Goal: Information Seeking & Learning: Learn about a topic

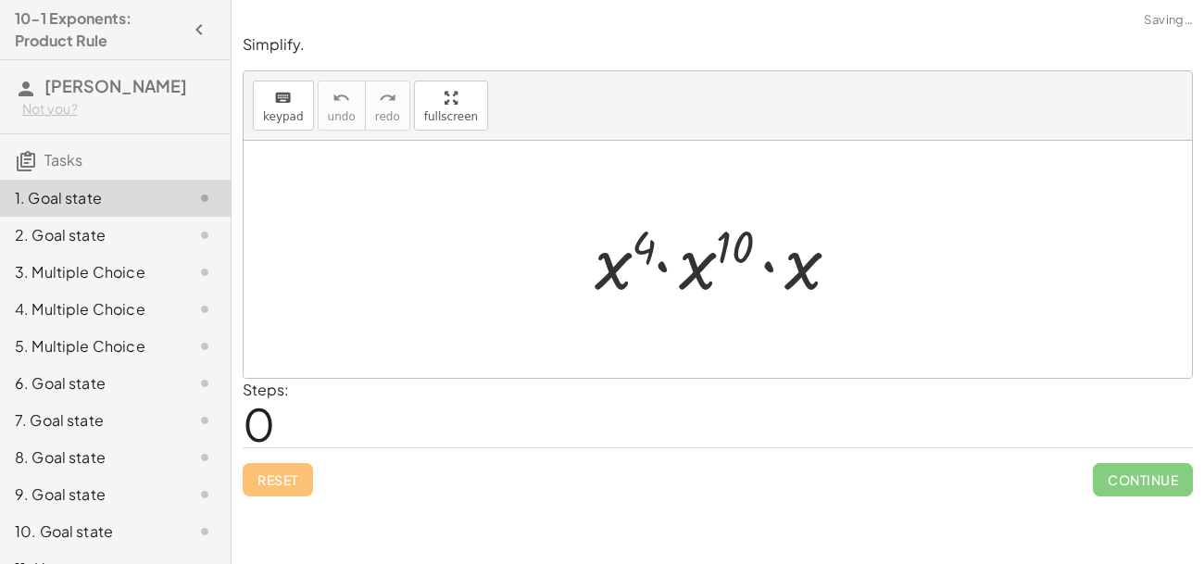
click at [795, 278] on div at bounding box center [724, 259] width 278 height 95
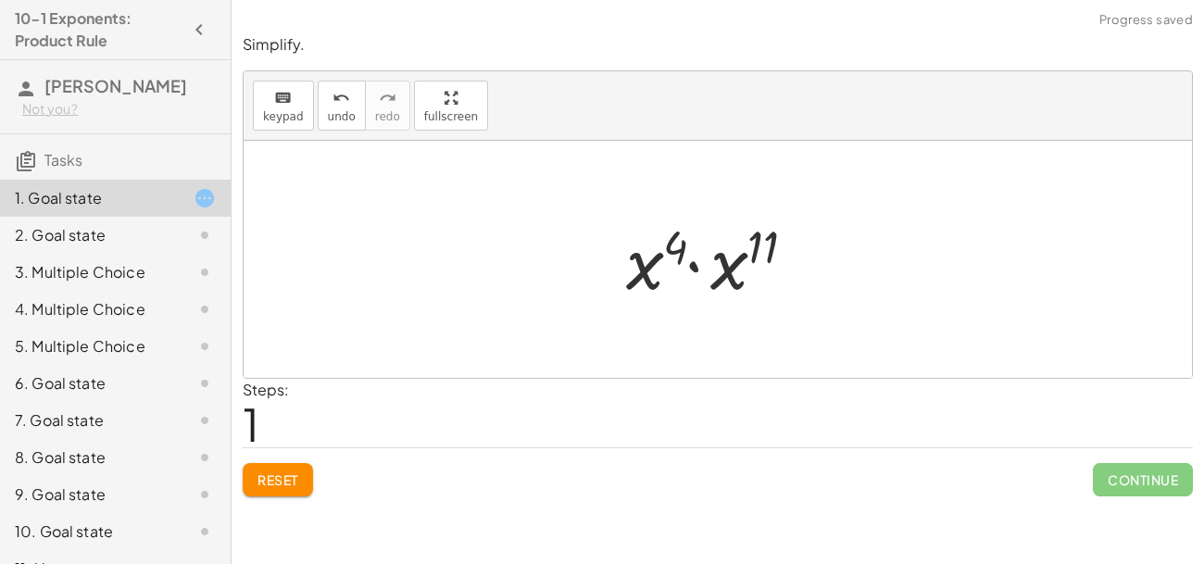
click at [761, 242] on div at bounding box center [725, 259] width 217 height 95
click at [742, 246] on div at bounding box center [724, 260] width 195 height 92
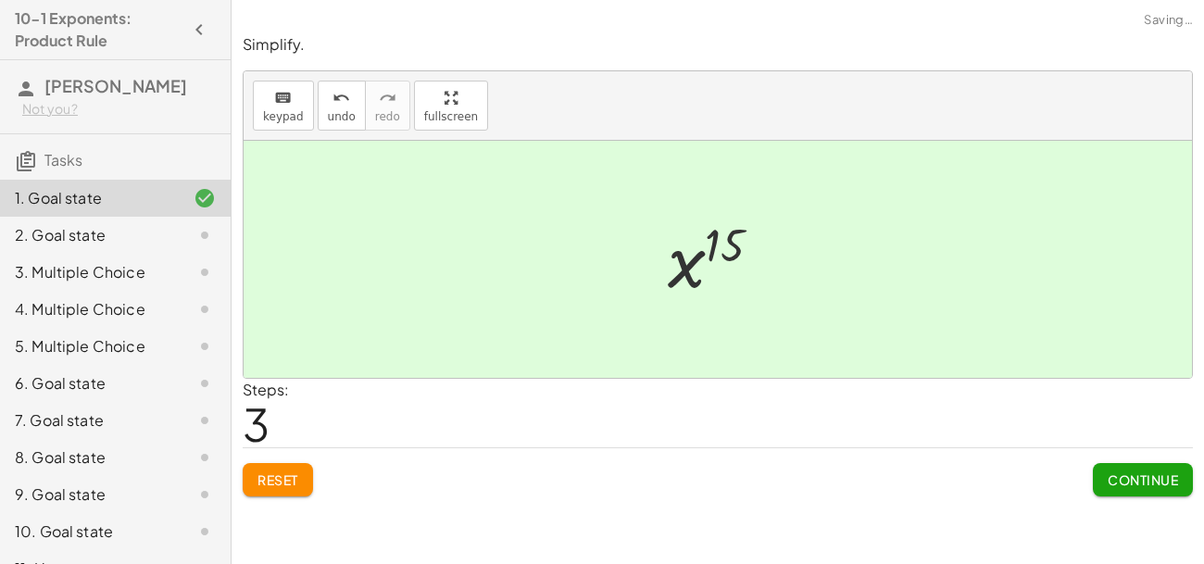
click at [1153, 476] on span "Continue" at bounding box center [1143, 479] width 70 height 17
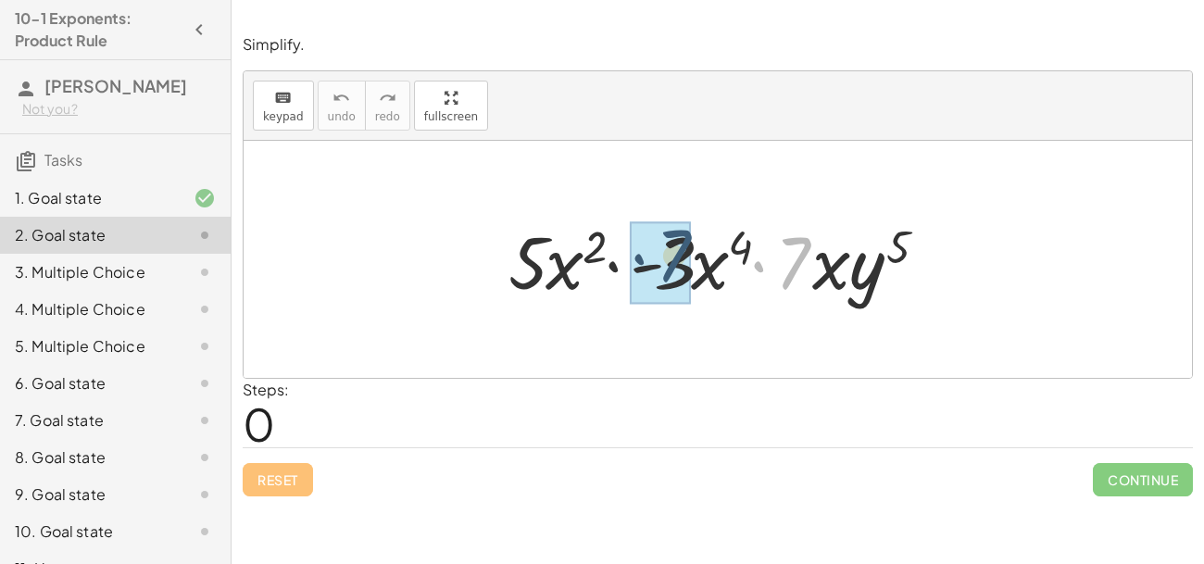
drag, startPoint x: 796, startPoint y: 272, endPoint x: 675, endPoint y: 266, distance: 120.6
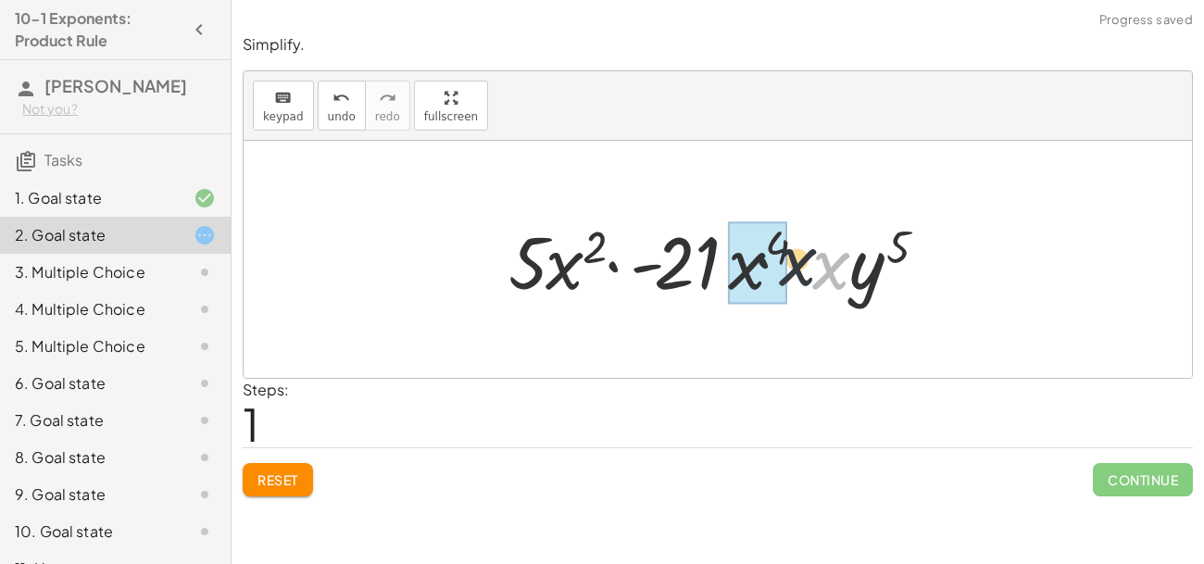
drag, startPoint x: 834, startPoint y: 272, endPoint x: 755, endPoint y: 273, distance: 78.7
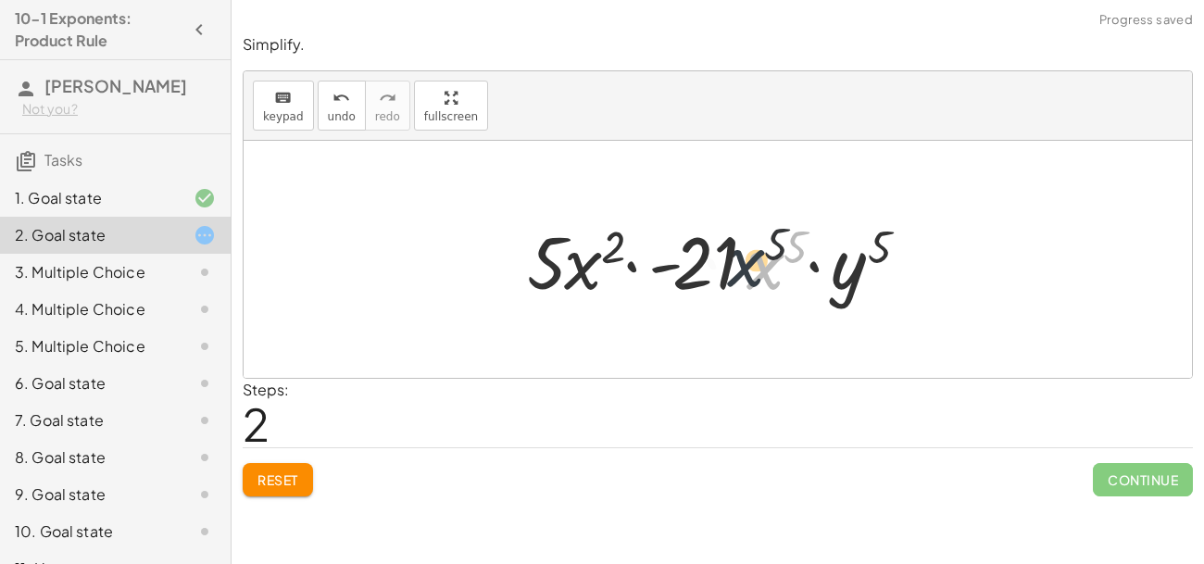
drag, startPoint x: 771, startPoint y: 271, endPoint x: 748, endPoint y: 269, distance: 23.3
click at [748, 269] on div at bounding box center [725, 259] width 414 height 95
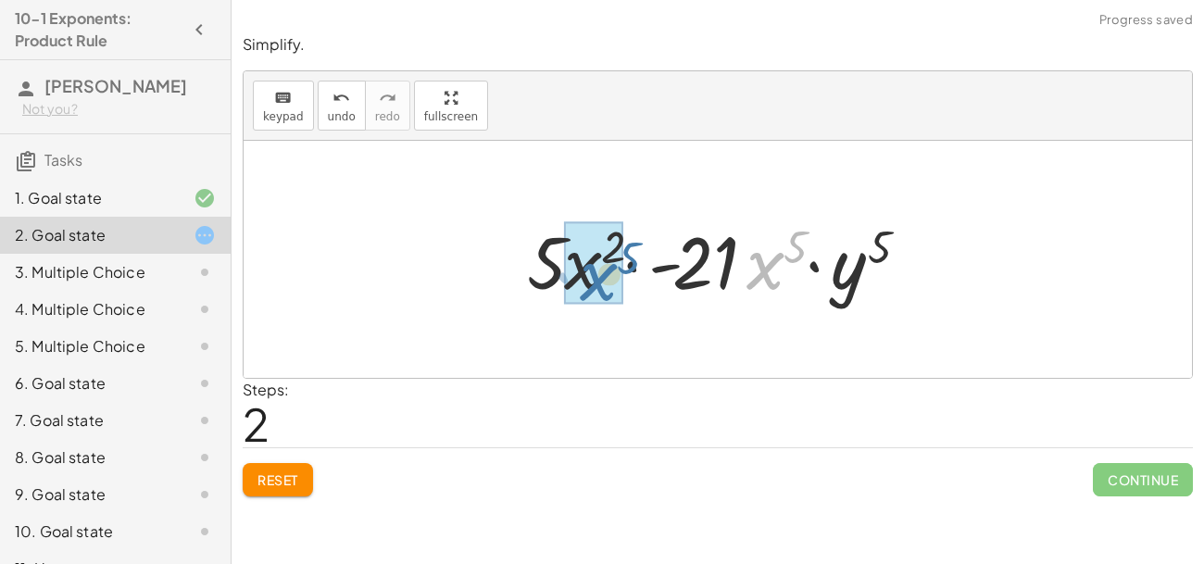
drag, startPoint x: 773, startPoint y: 273, endPoint x: 603, endPoint y: 285, distance: 169.9
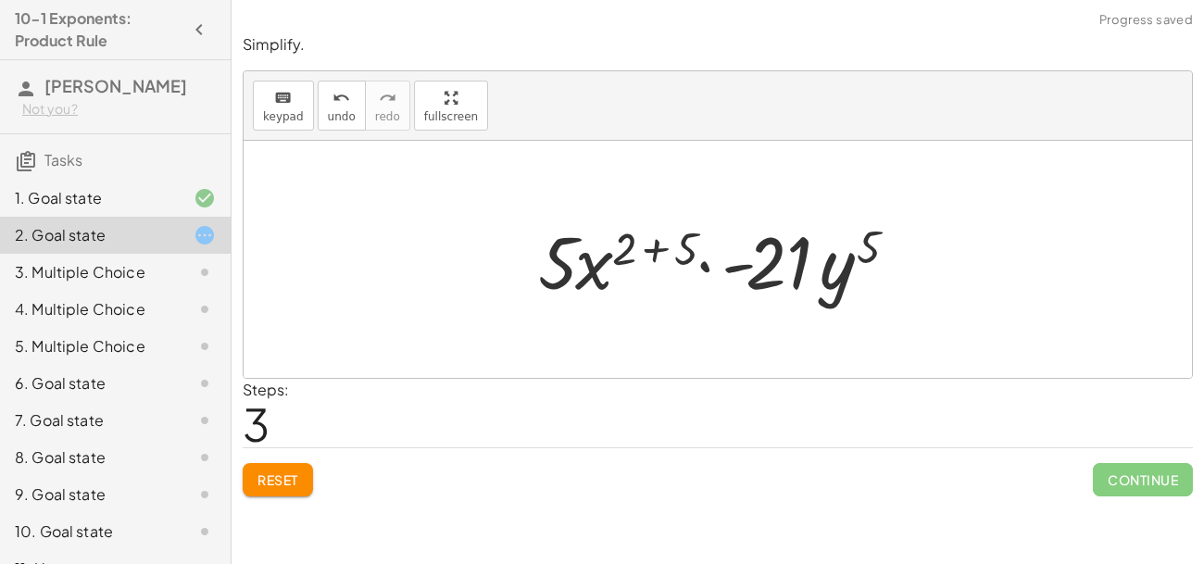
click at [660, 253] on div at bounding box center [725, 259] width 392 height 95
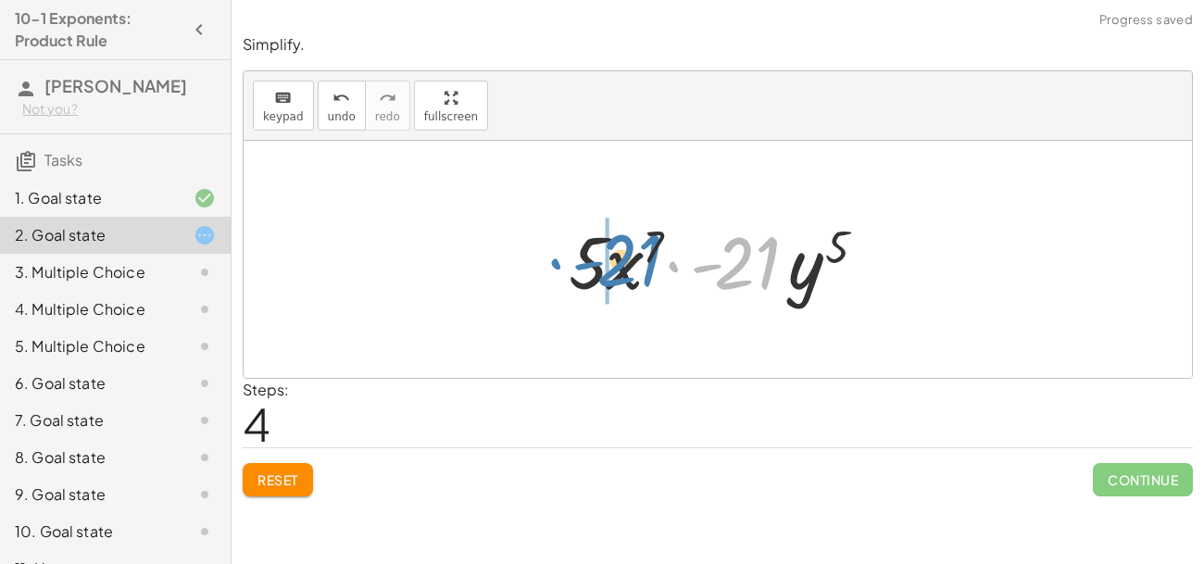
drag, startPoint x: 731, startPoint y: 265, endPoint x: 611, endPoint y: 262, distance: 119.5
click at [611, 262] on div at bounding box center [724, 259] width 330 height 95
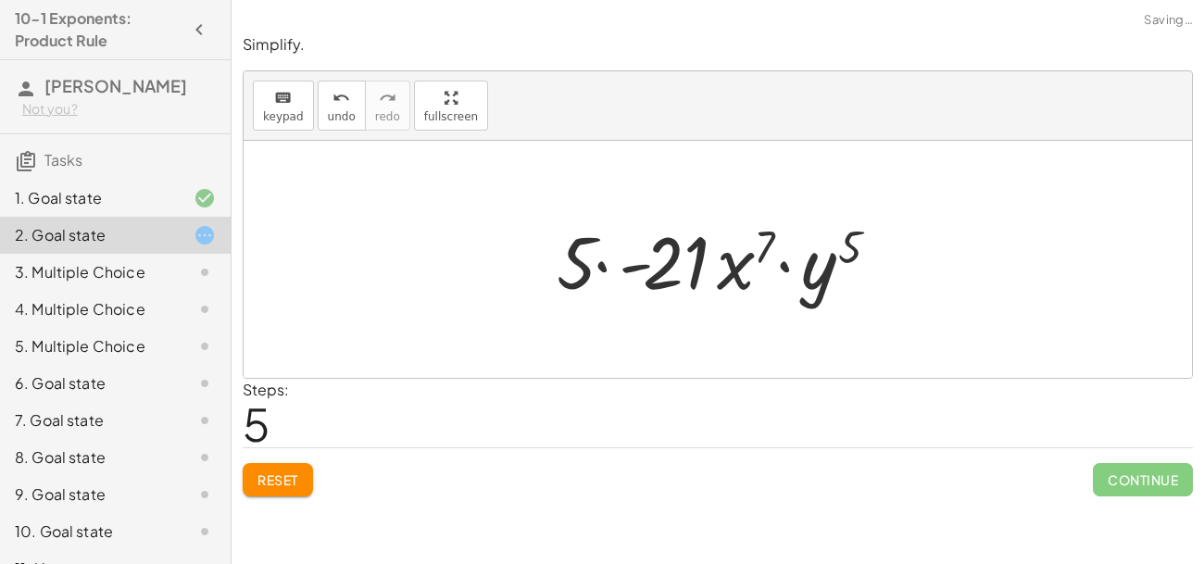
click at [624, 267] on div at bounding box center [724, 259] width 355 height 95
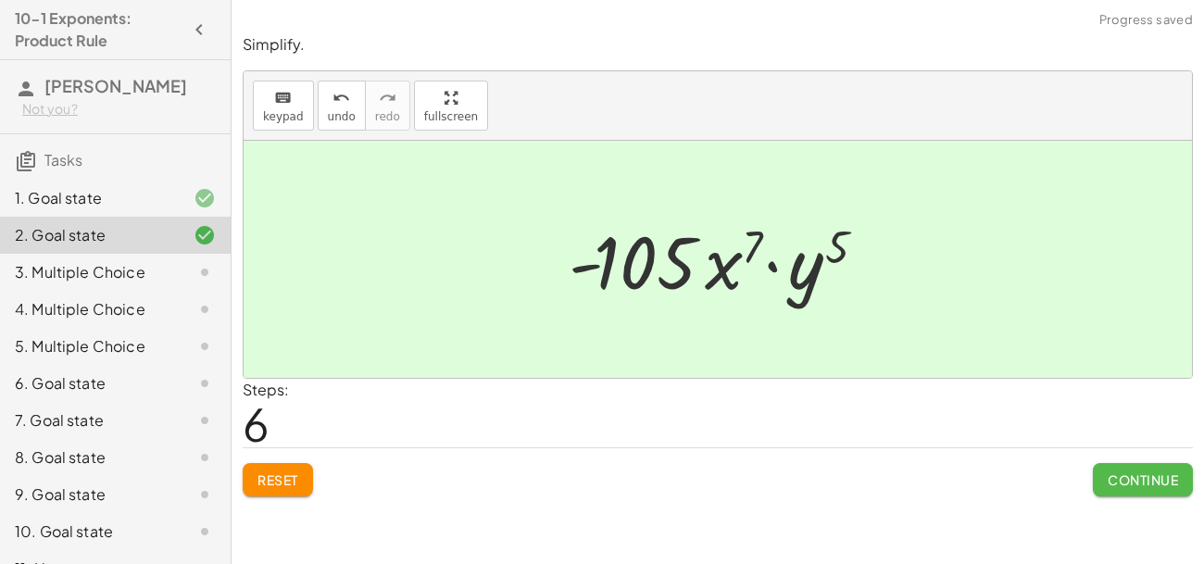
click at [1144, 481] on span "Continue" at bounding box center [1143, 479] width 70 height 17
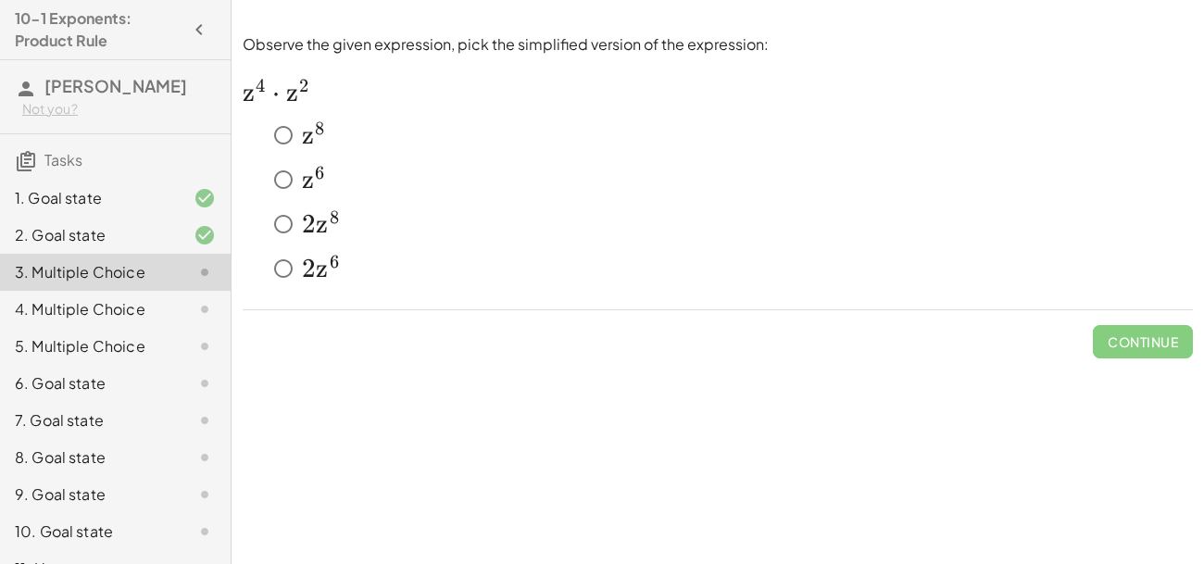
click at [311, 178] on span "z" at bounding box center [308, 179] width 12 height 31
click at [1148, 335] on span "Check" at bounding box center [1154, 341] width 48 height 17
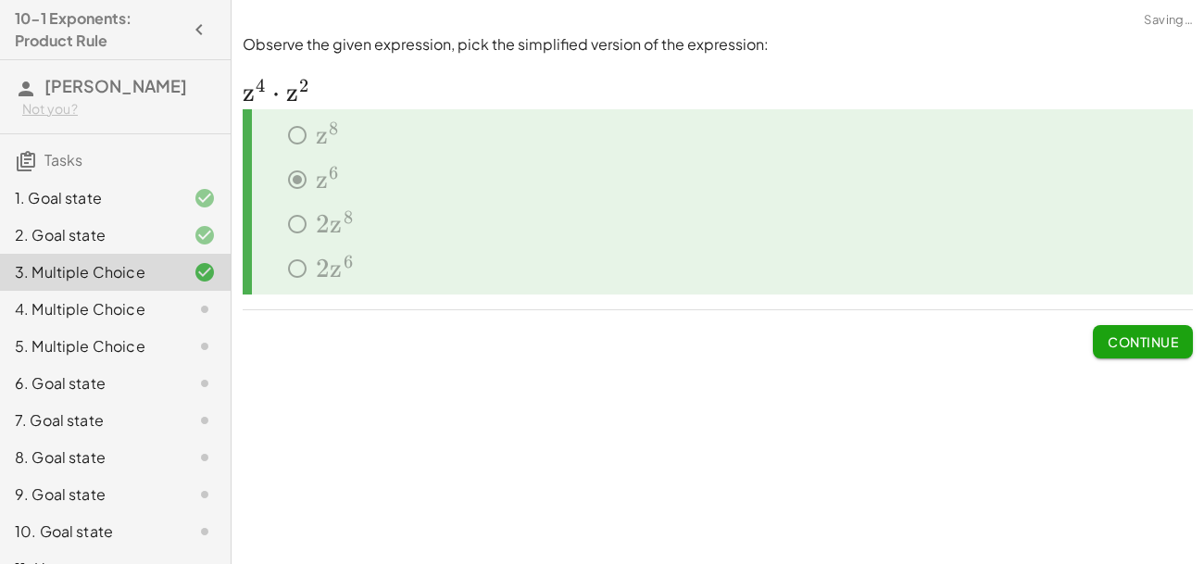
click at [1148, 339] on span "Continue" at bounding box center [1143, 341] width 70 height 17
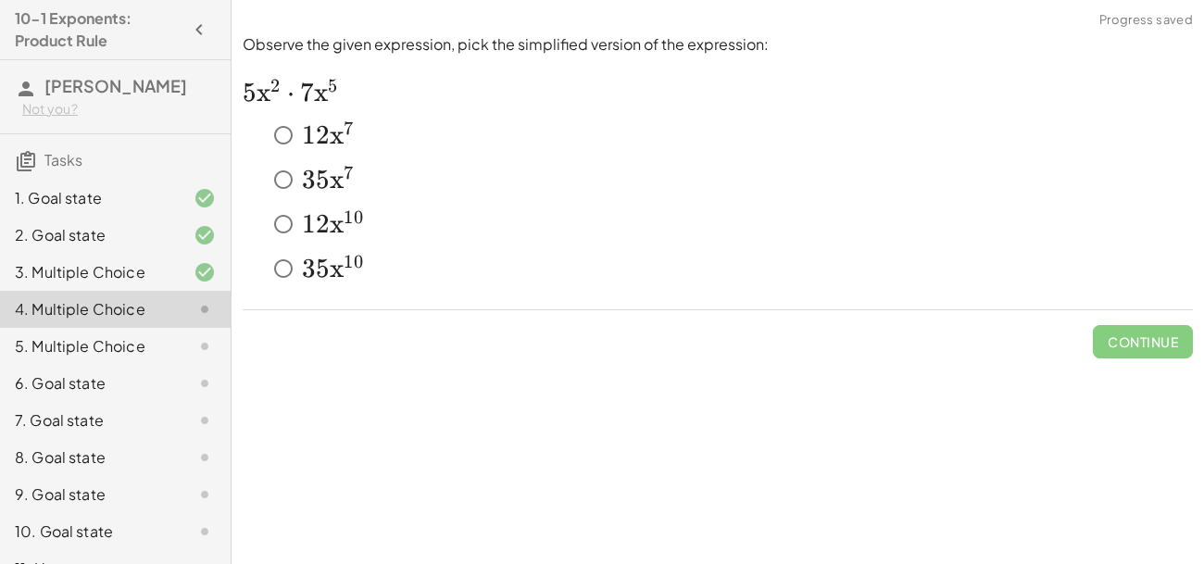
click at [336, 174] on span "x" at bounding box center [337, 179] width 14 height 31
click at [1123, 337] on button "Check" at bounding box center [1154, 341] width 78 height 33
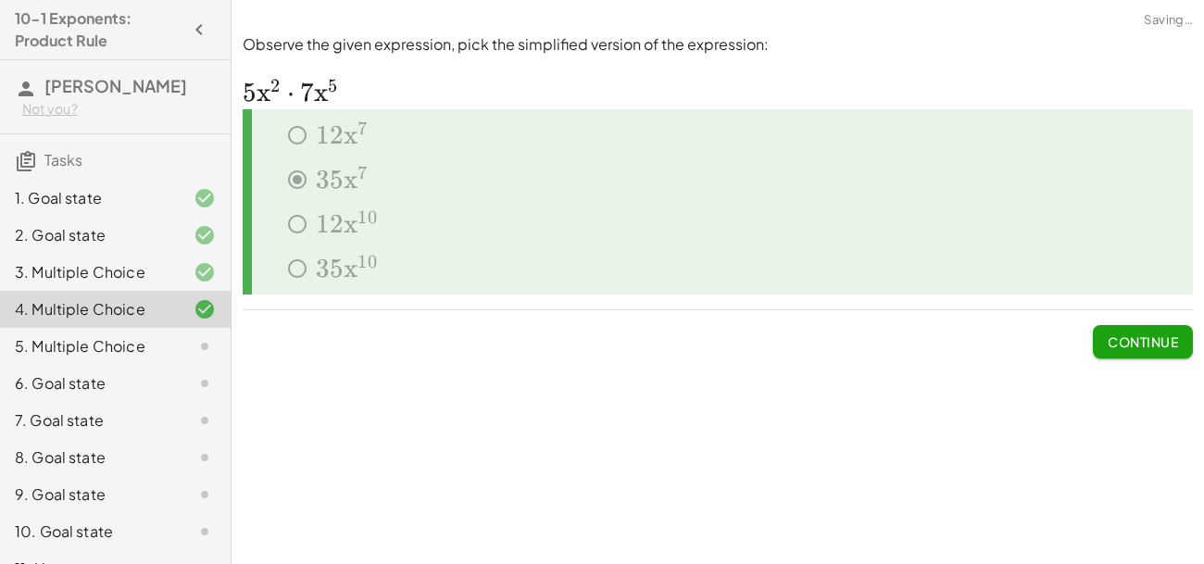
click at [1125, 344] on span "Continue" at bounding box center [1143, 341] width 70 height 17
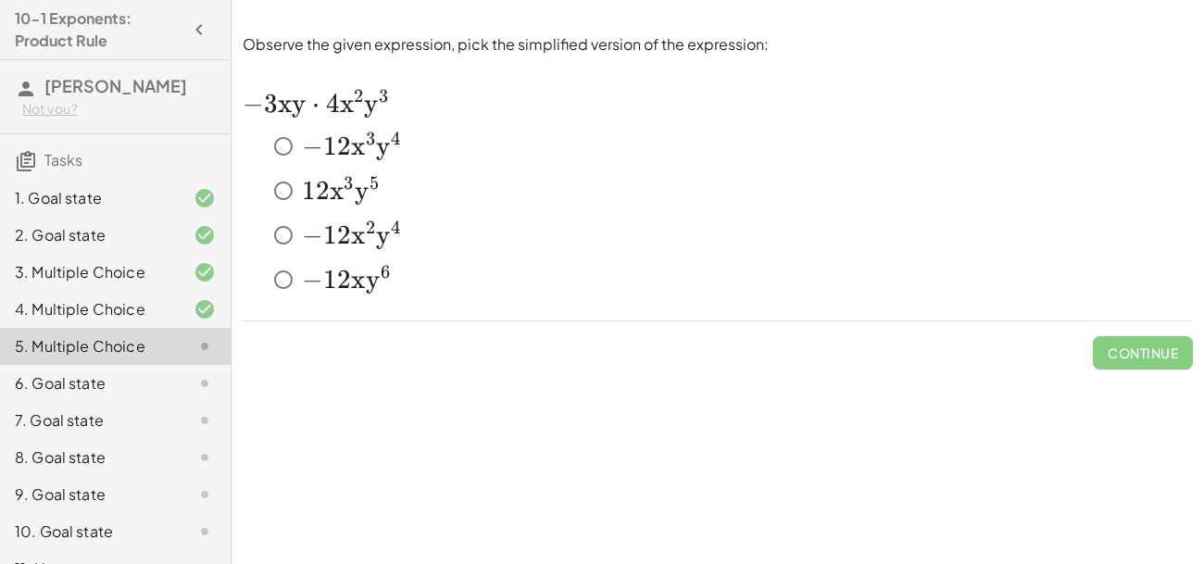
click at [371, 142] on span "3" at bounding box center [370, 139] width 9 height 22
click at [1160, 346] on span "Check" at bounding box center [1154, 353] width 48 height 17
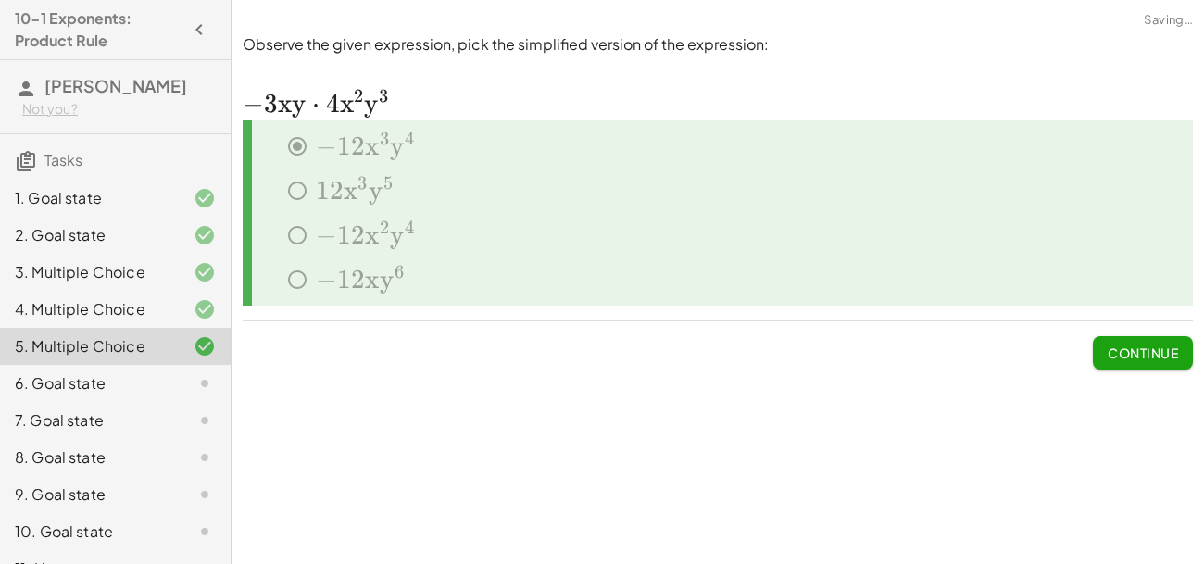
click at [1160, 346] on span "Continue" at bounding box center [1143, 353] width 70 height 17
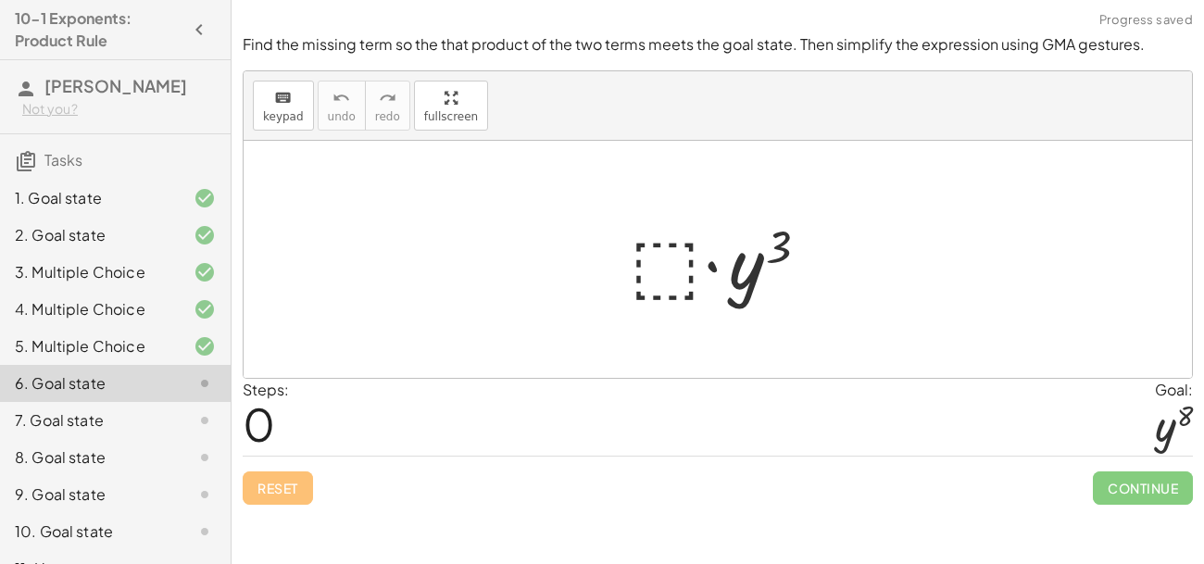
click at [656, 276] on div at bounding box center [725, 259] width 209 height 95
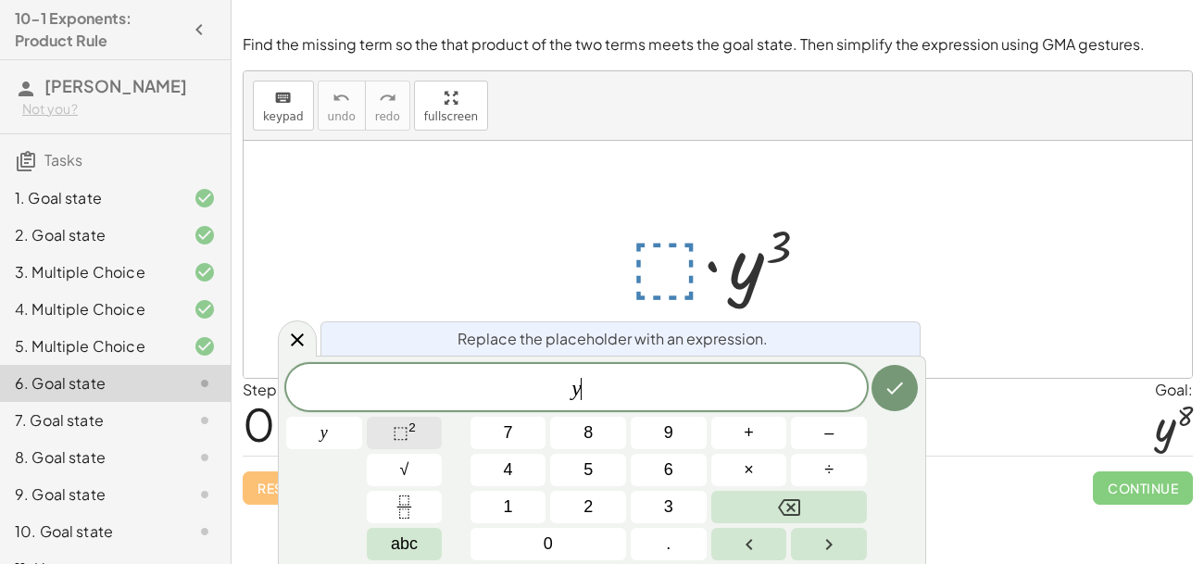
click at [407, 423] on span "⬚" at bounding box center [401, 432] width 16 height 19
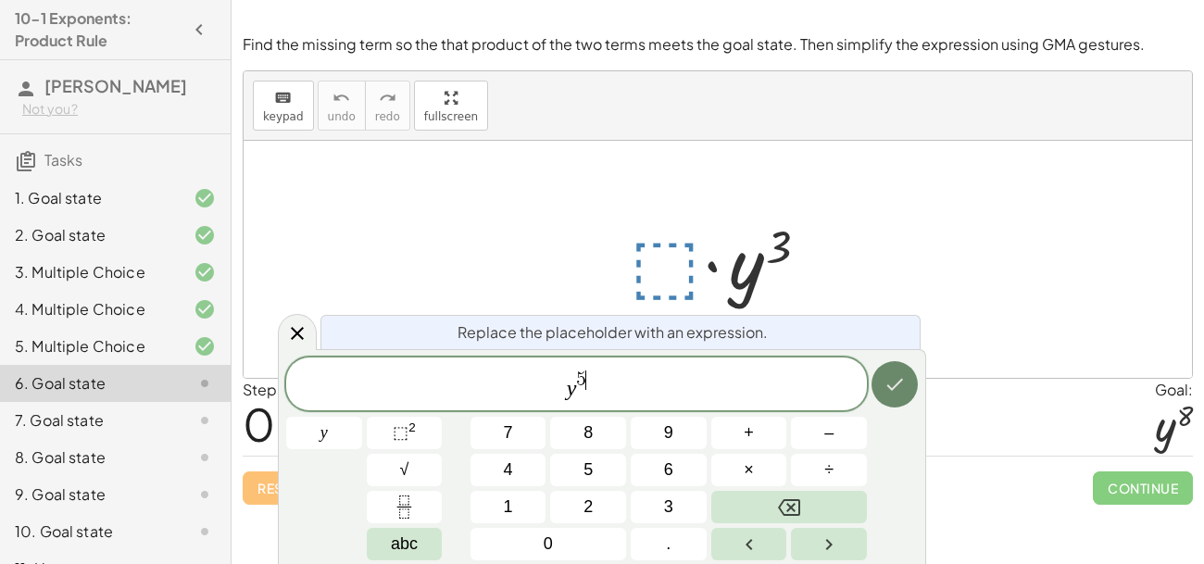
click at [909, 389] on button "Done" at bounding box center [895, 384] width 46 height 46
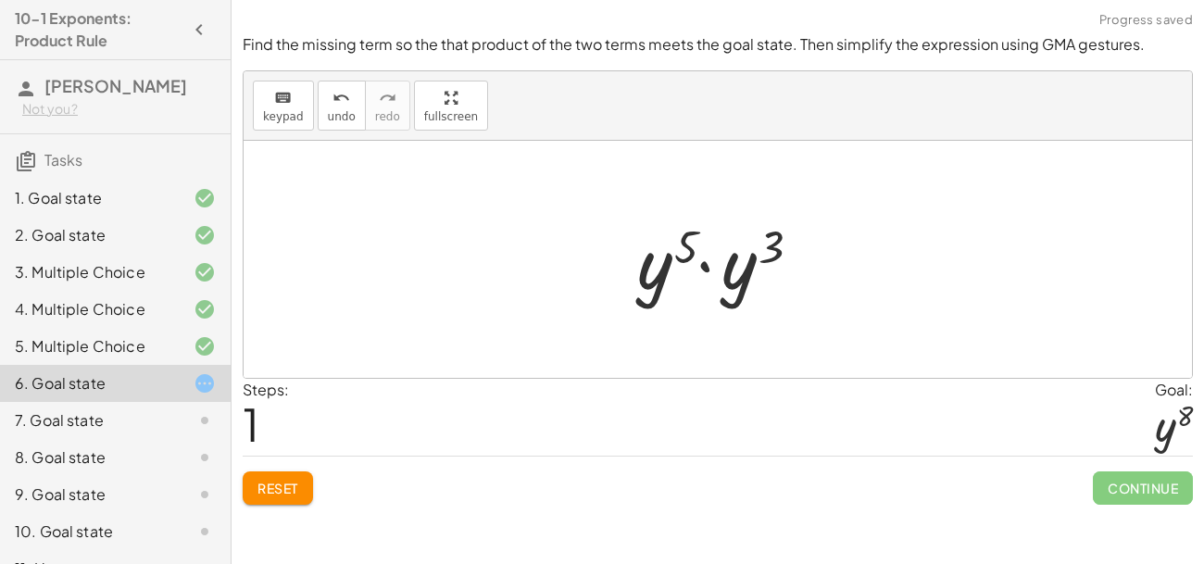
click at [710, 287] on div at bounding box center [725, 259] width 195 height 95
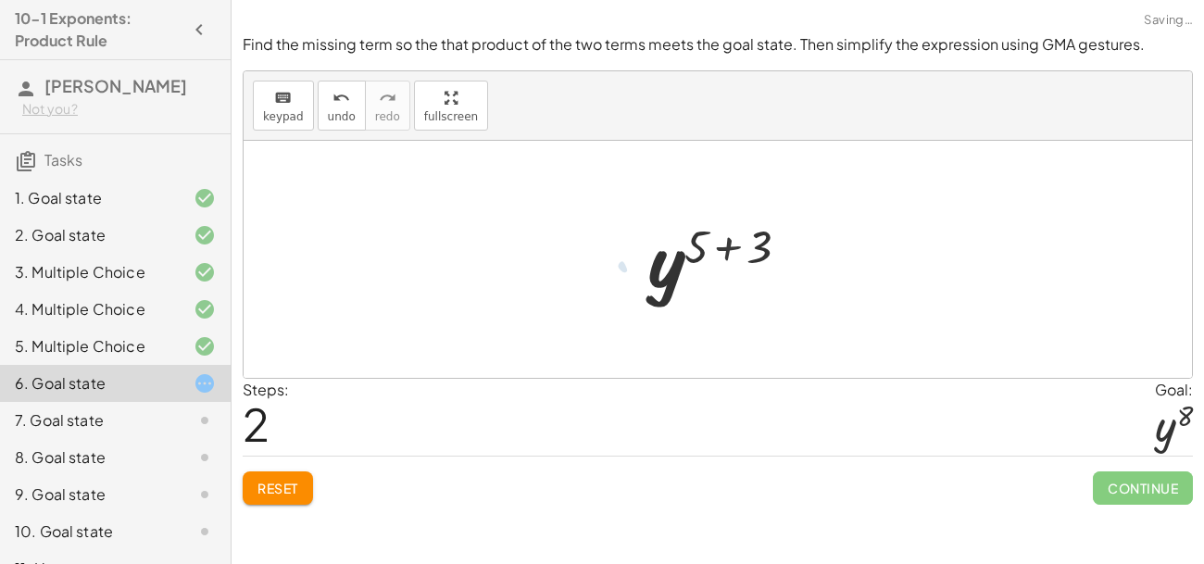
click at [720, 285] on div at bounding box center [724, 260] width 172 height 92
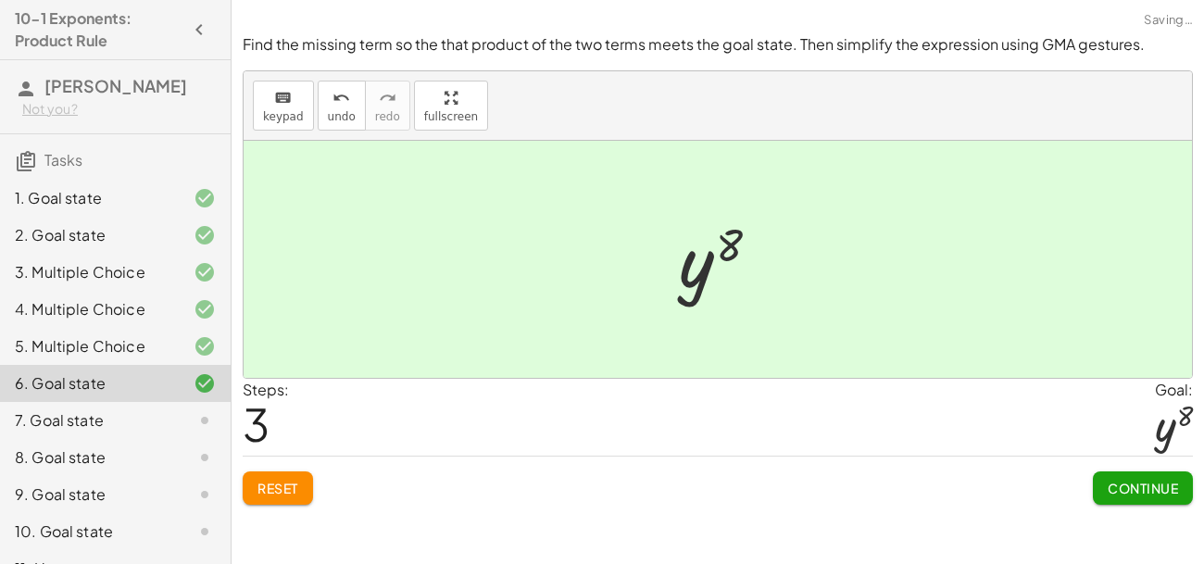
click at [1144, 499] on button "Continue" at bounding box center [1143, 487] width 100 height 33
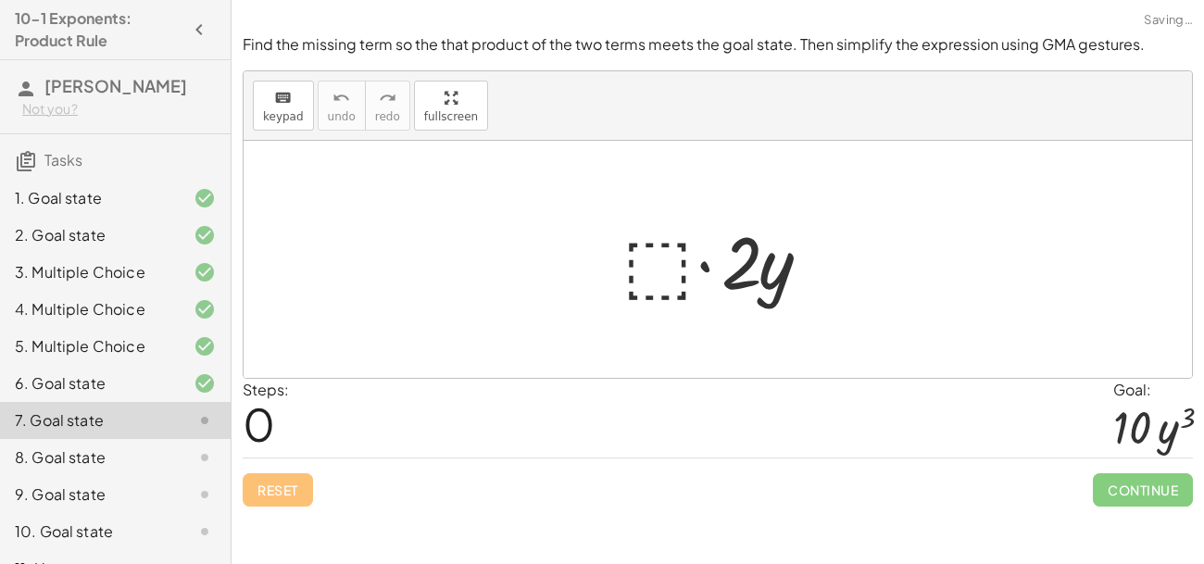
click at [678, 264] on div at bounding box center [725, 259] width 224 height 95
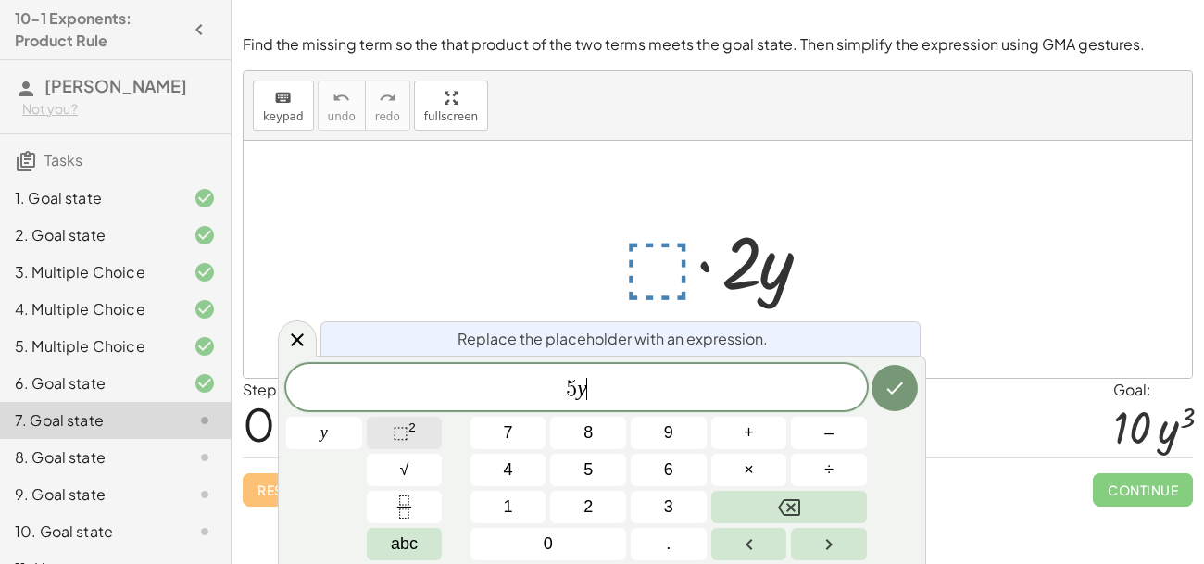
click at [393, 421] on span "⬚ 2" at bounding box center [404, 433] width 23 height 25
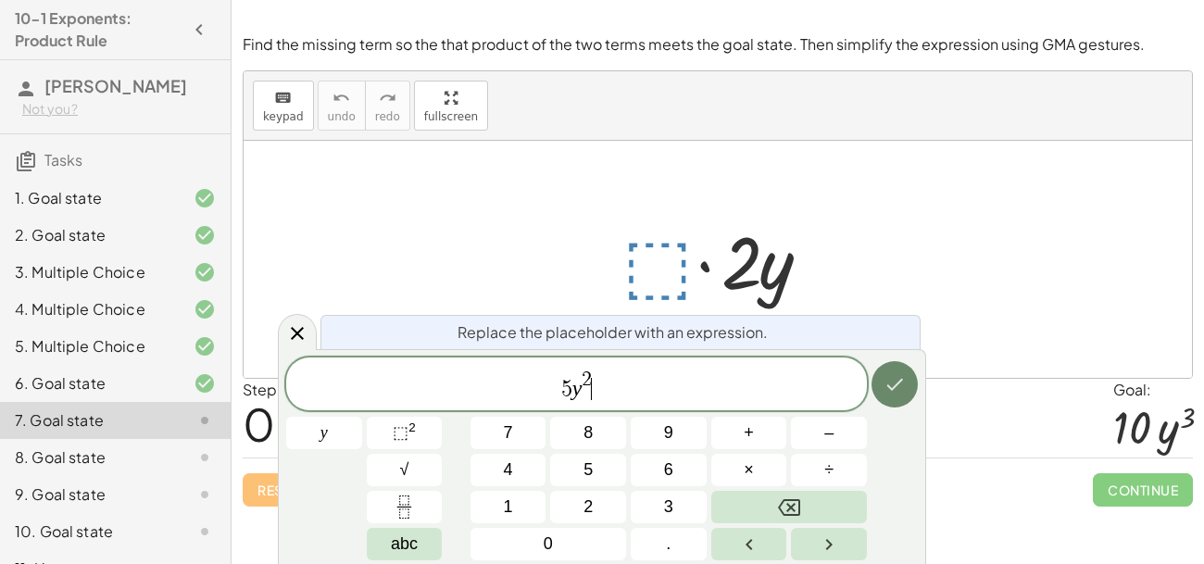
click at [896, 390] on icon "Done" at bounding box center [895, 384] width 22 height 22
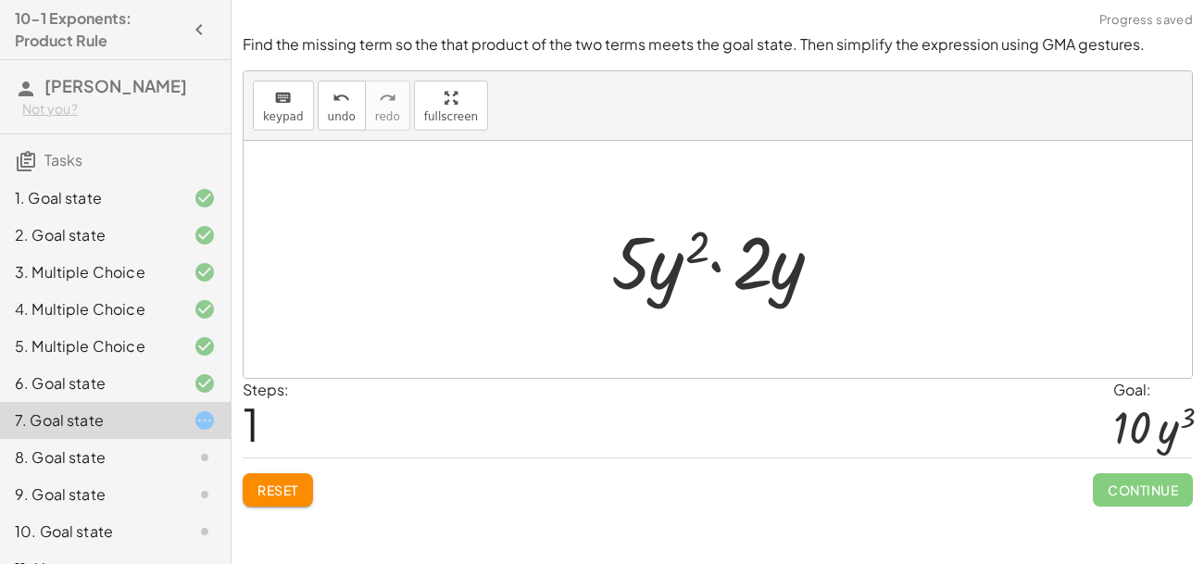
click at [723, 256] on div at bounding box center [725, 259] width 246 height 95
click at [736, 269] on div at bounding box center [725, 259] width 246 height 95
click at [644, 275] on div at bounding box center [725, 259] width 246 height 95
click at [756, 281] on div at bounding box center [725, 259] width 246 height 95
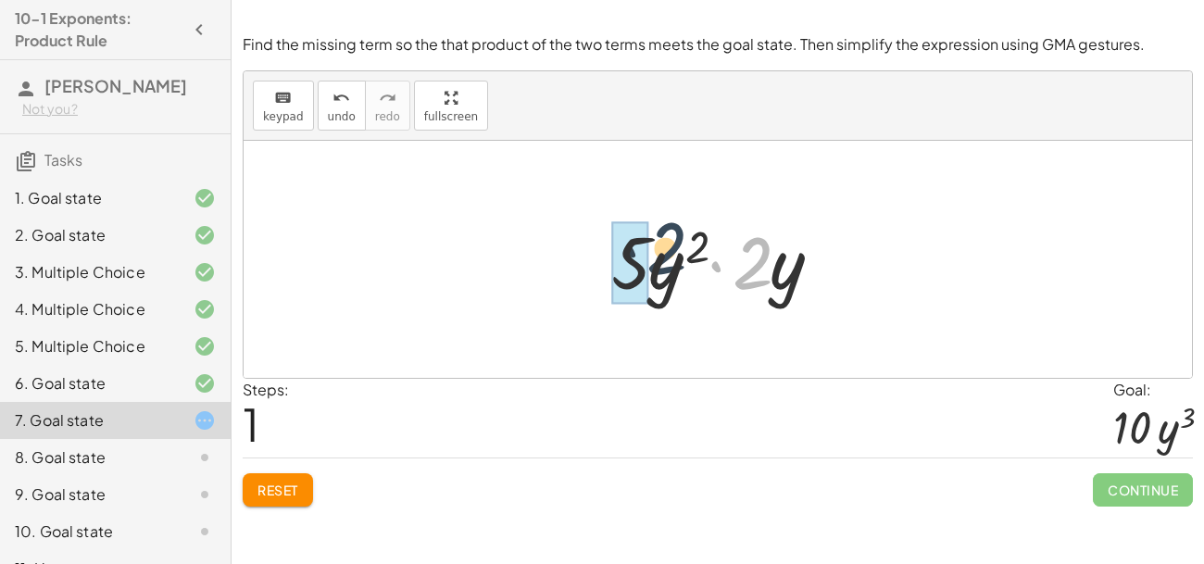
drag, startPoint x: 753, startPoint y: 278, endPoint x: 631, endPoint y: 272, distance: 122.4
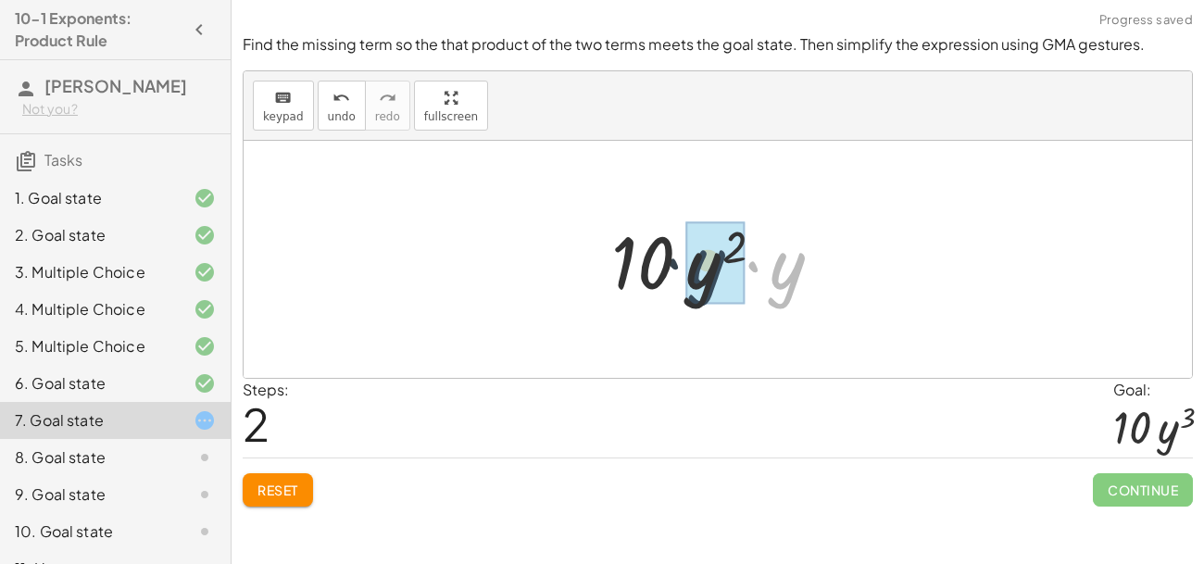
drag, startPoint x: 786, startPoint y: 270, endPoint x: 699, endPoint y: 270, distance: 87.1
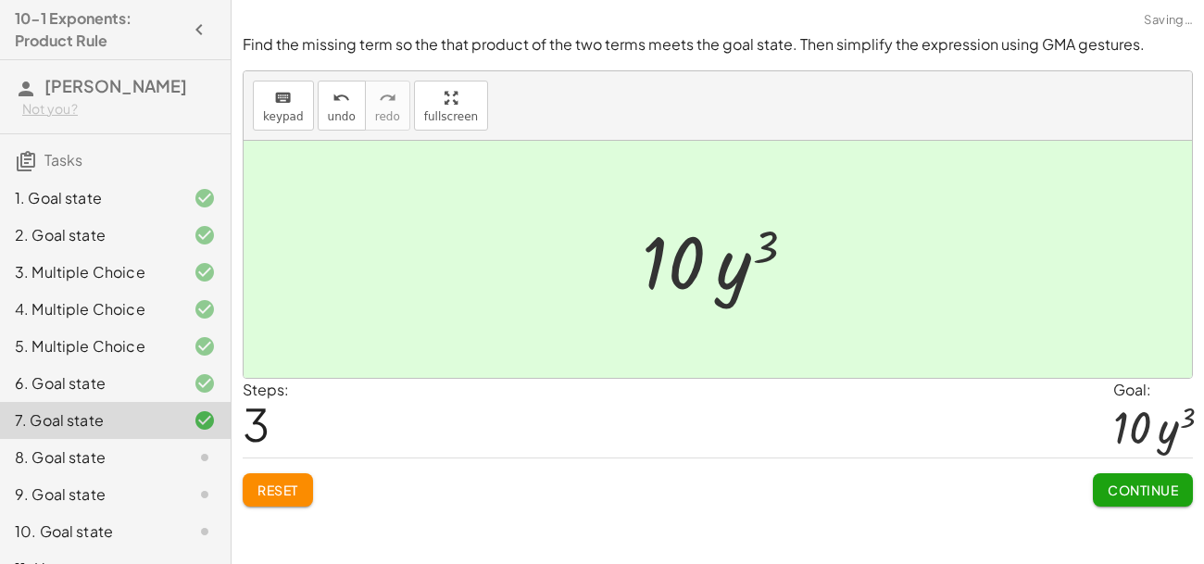
click at [1115, 477] on button "Continue" at bounding box center [1143, 489] width 100 height 33
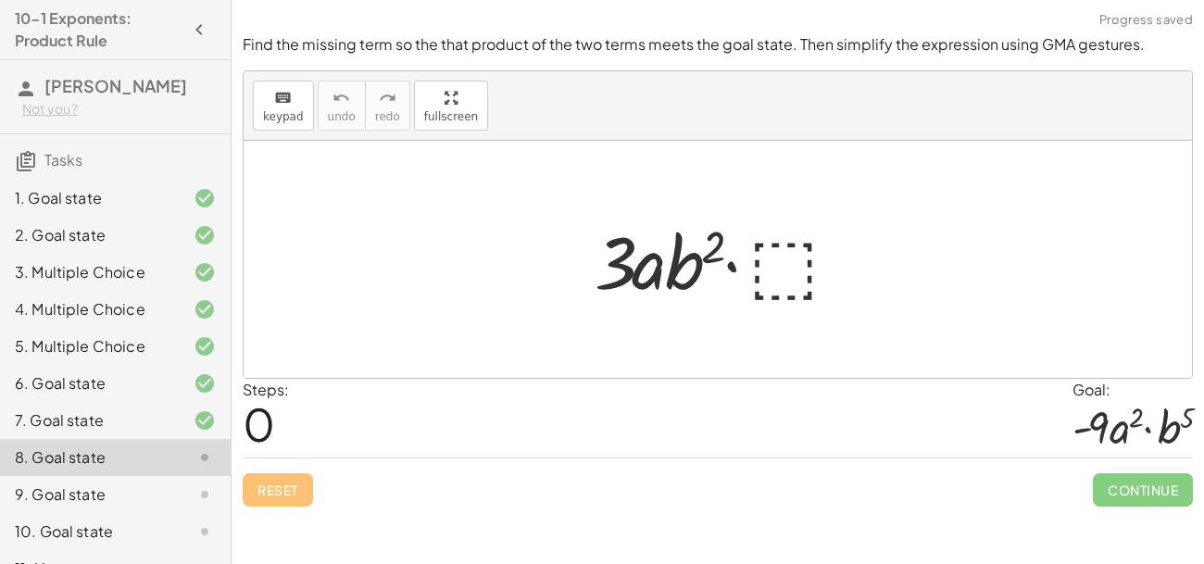
click at [782, 263] on div at bounding box center [724, 259] width 279 height 95
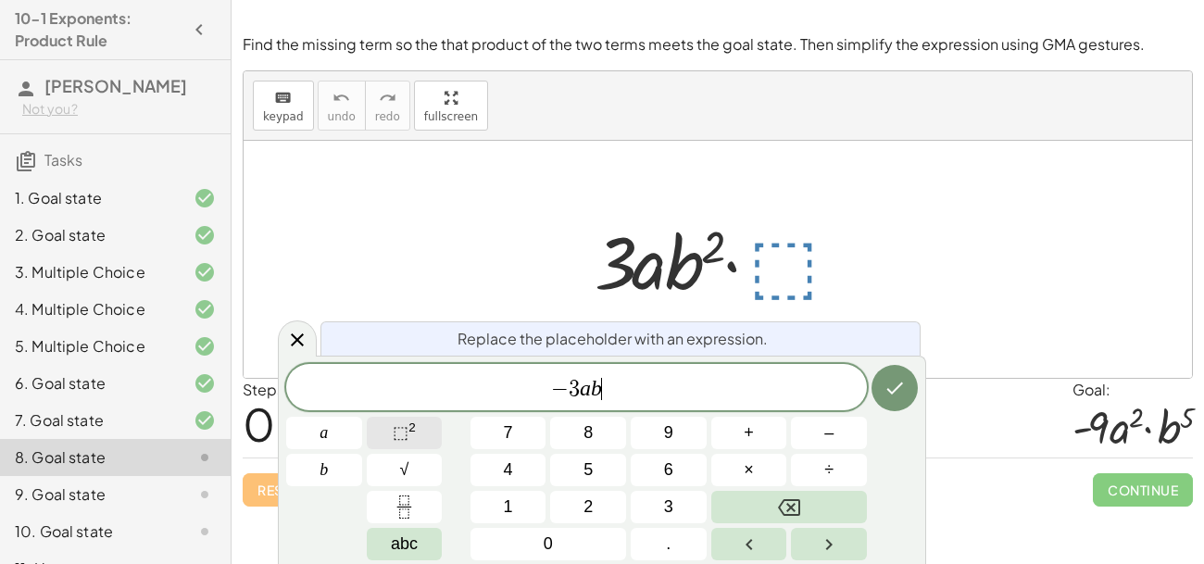
click at [383, 438] on button "⬚ 2" at bounding box center [405, 433] width 76 height 32
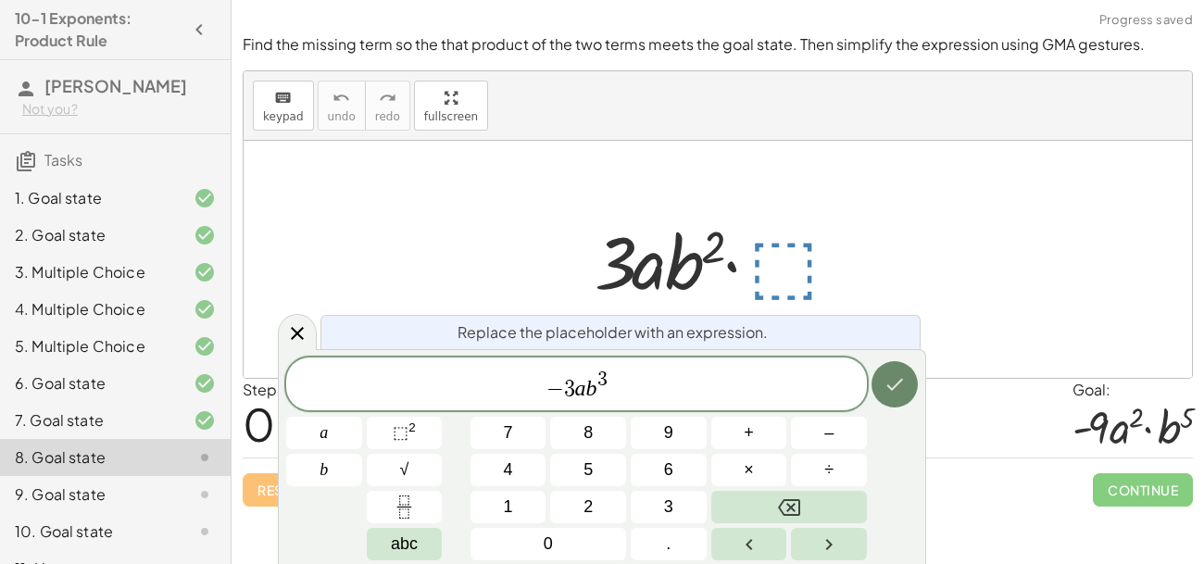
click at [892, 384] on icon "Done" at bounding box center [895, 384] width 22 height 22
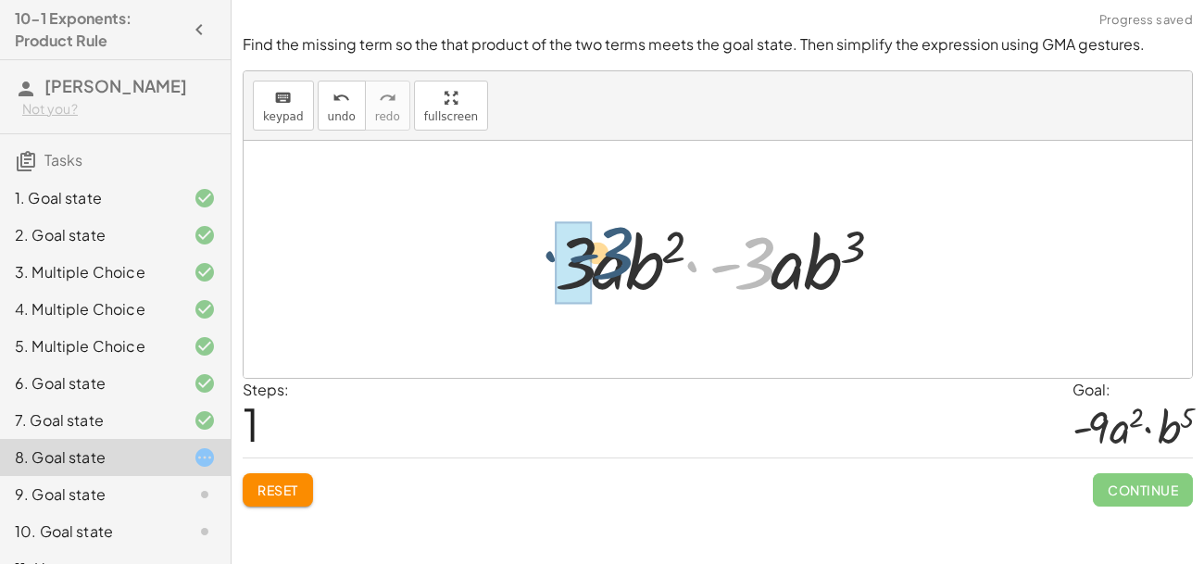
drag, startPoint x: 744, startPoint y: 273, endPoint x: 556, endPoint y: 271, distance: 188.0
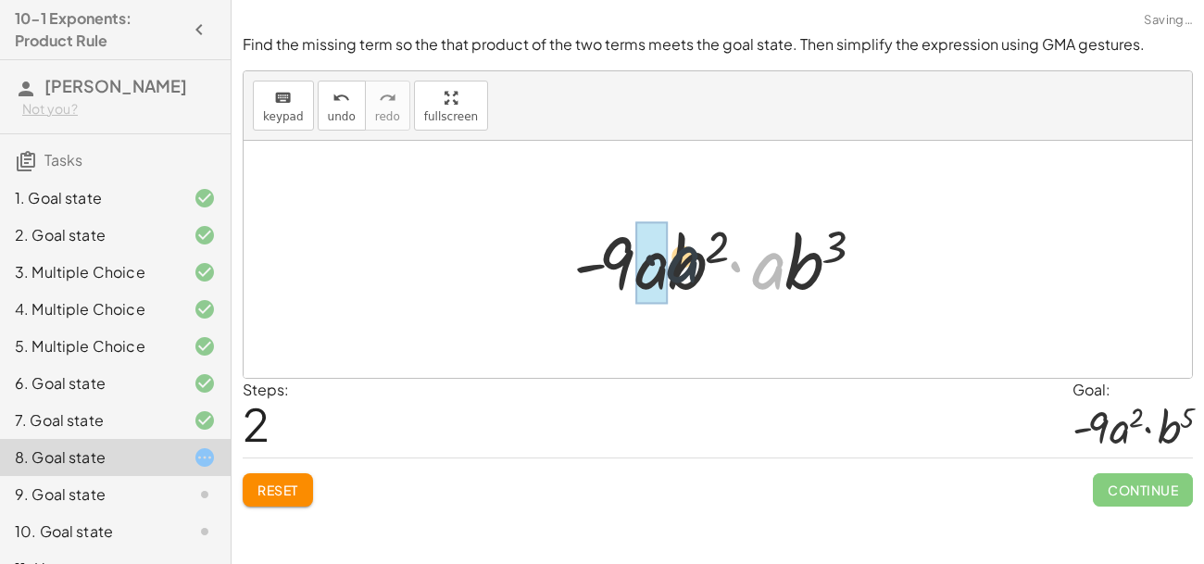
drag, startPoint x: 765, startPoint y: 268, endPoint x: 655, endPoint y: 267, distance: 110.2
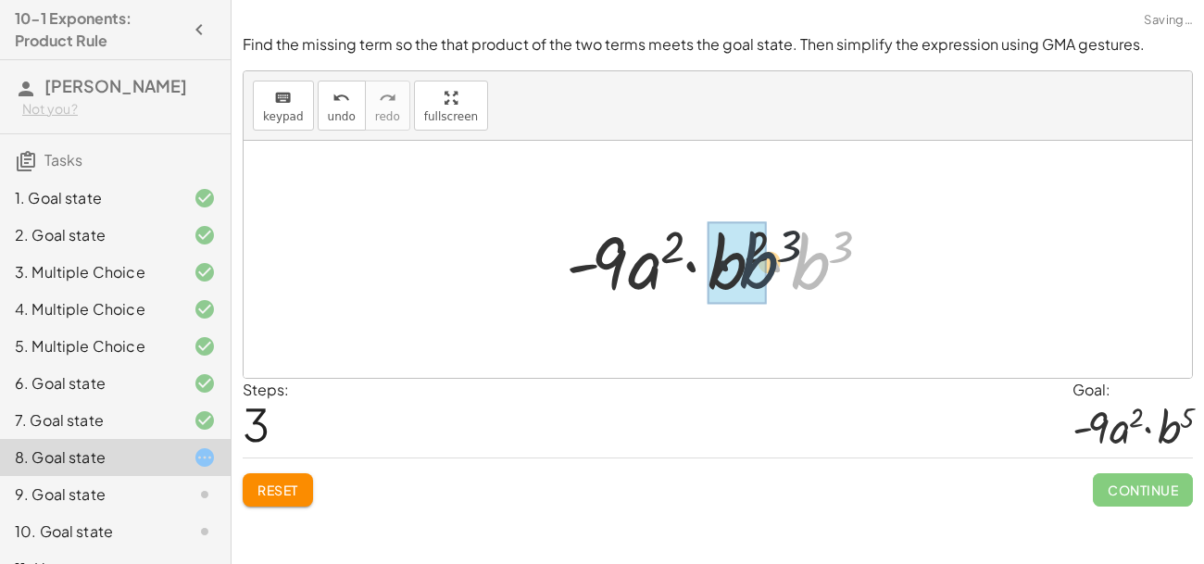
drag, startPoint x: 800, startPoint y: 263, endPoint x: 741, endPoint y: 263, distance: 59.3
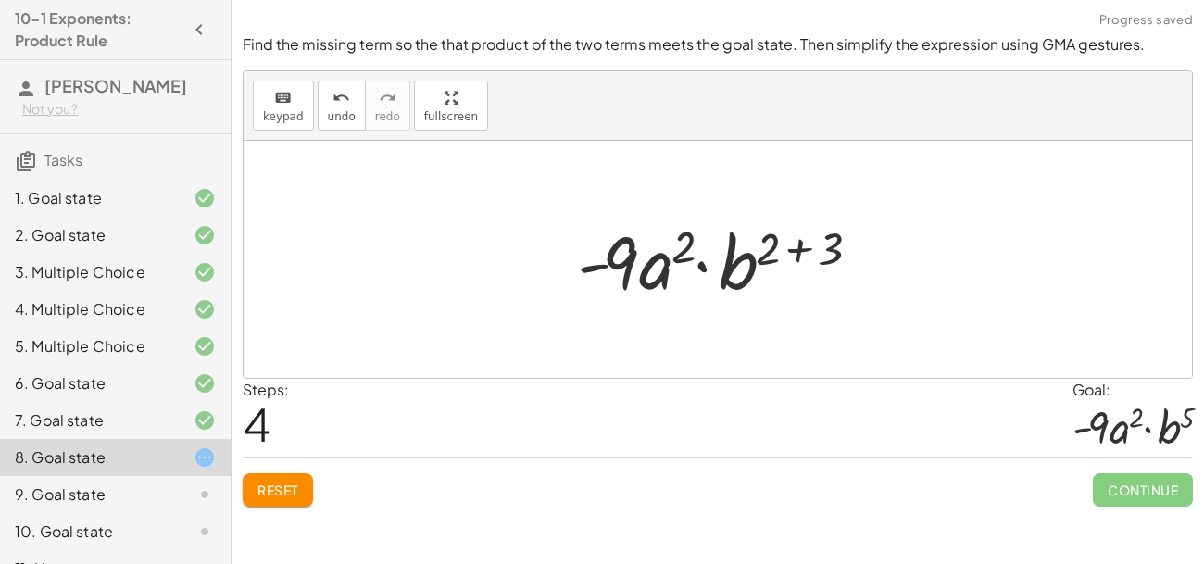
click at [812, 257] on div at bounding box center [725, 259] width 314 height 95
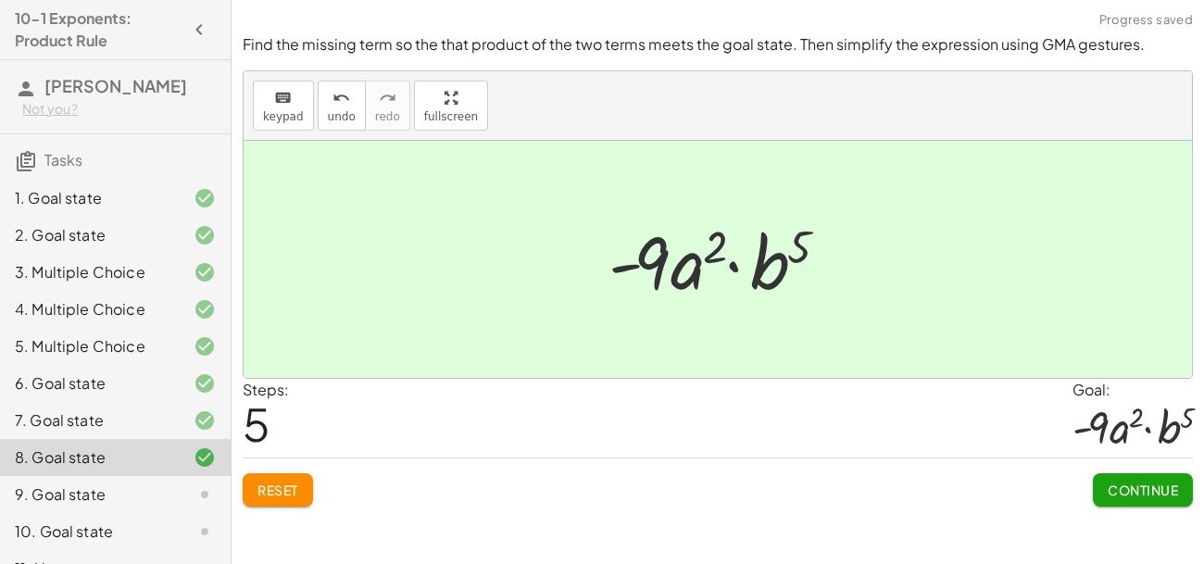
click at [1130, 504] on button "Continue" at bounding box center [1143, 489] width 100 height 33
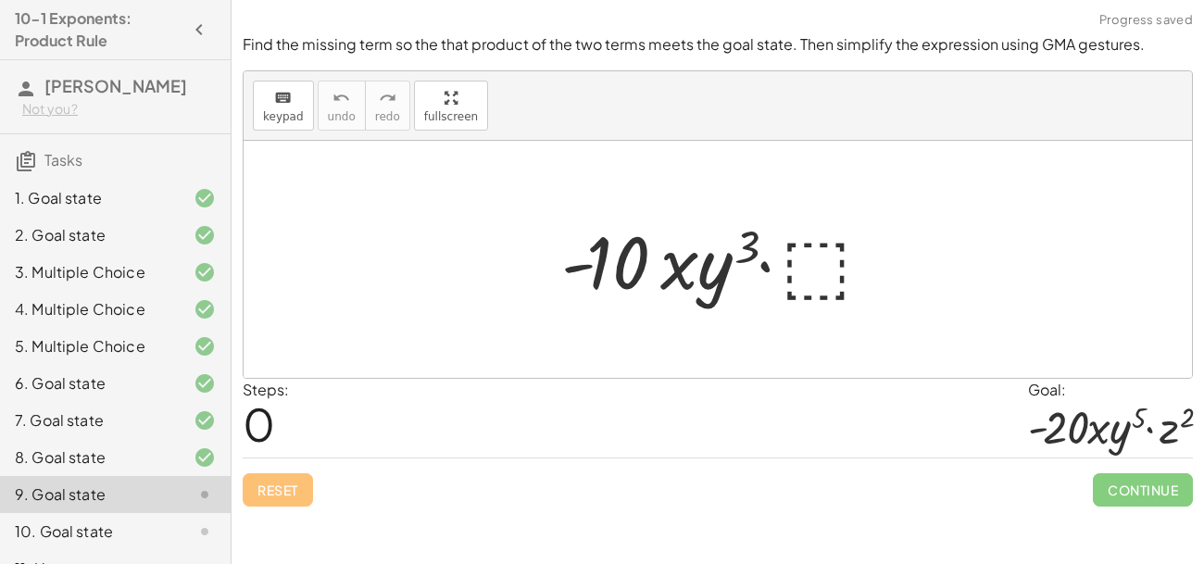
click at [809, 285] on div at bounding box center [724, 259] width 345 height 95
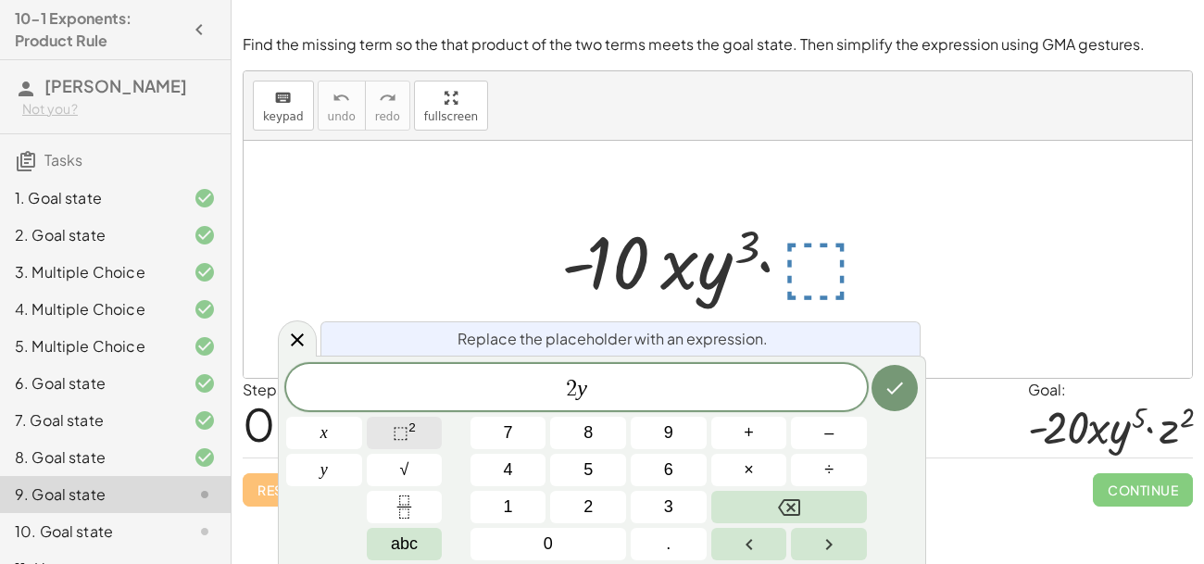
click at [386, 432] on button "⬚ 2" at bounding box center [405, 433] width 76 height 32
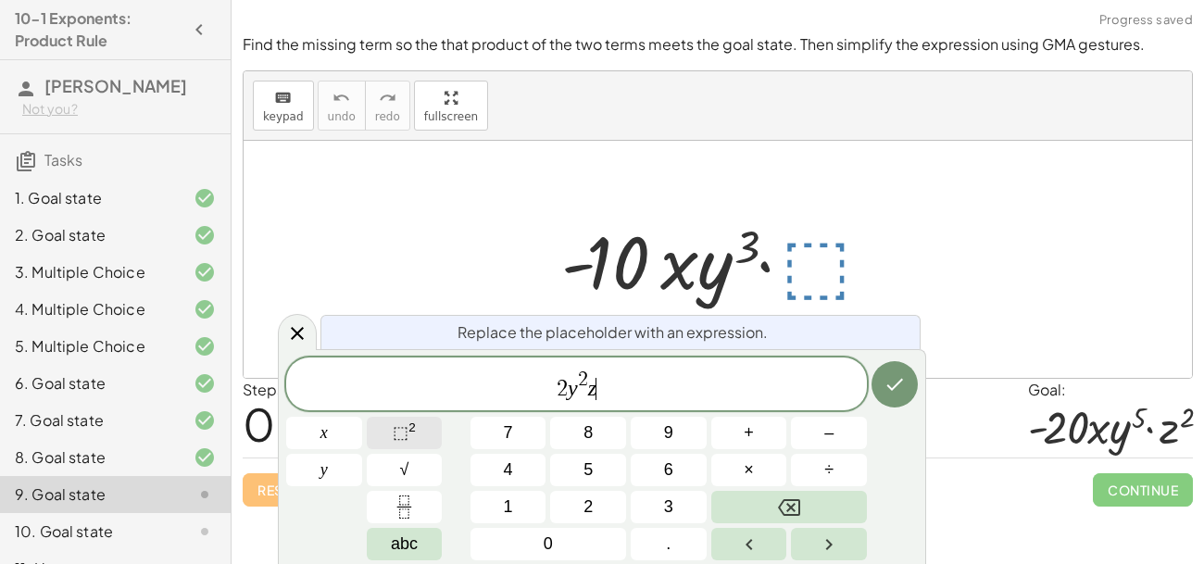
click at [419, 427] on button "⬚ 2" at bounding box center [405, 433] width 76 height 32
click at [886, 391] on icon "Done" at bounding box center [895, 384] width 22 height 22
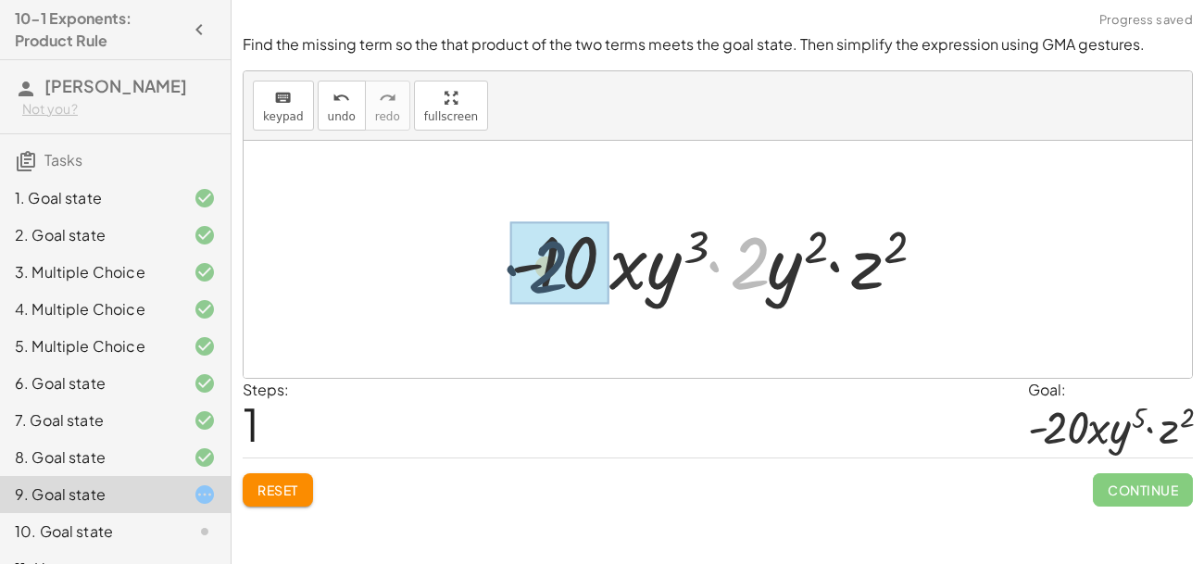
drag, startPoint x: 748, startPoint y: 250, endPoint x: 538, endPoint y: 254, distance: 209.4
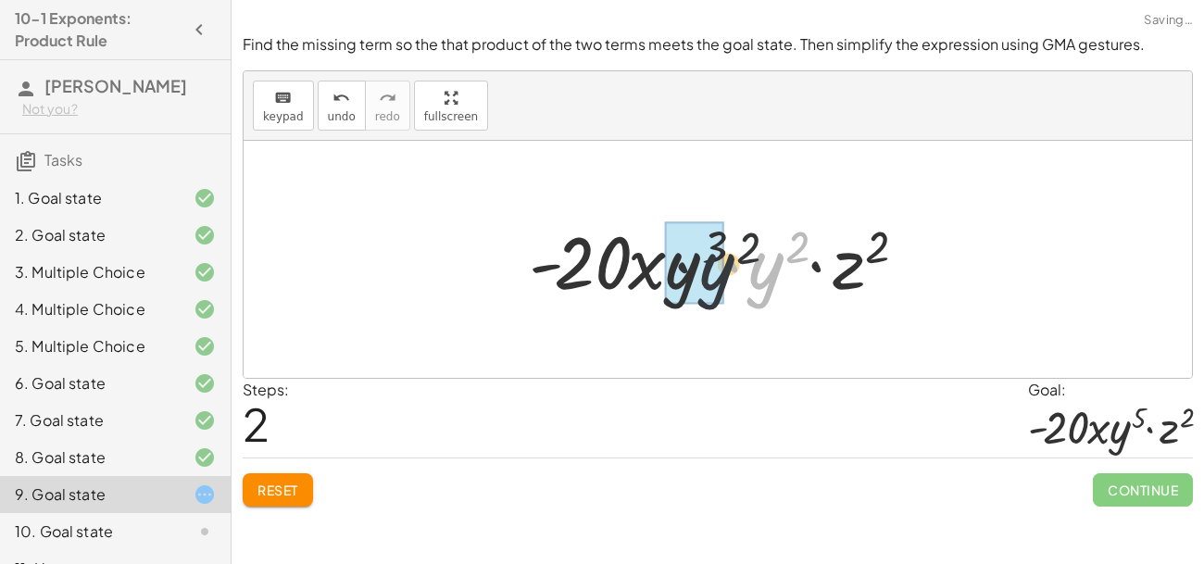
drag, startPoint x: 773, startPoint y: 249, endPoint x: 708, endPoint y: 252, distance: 65.8
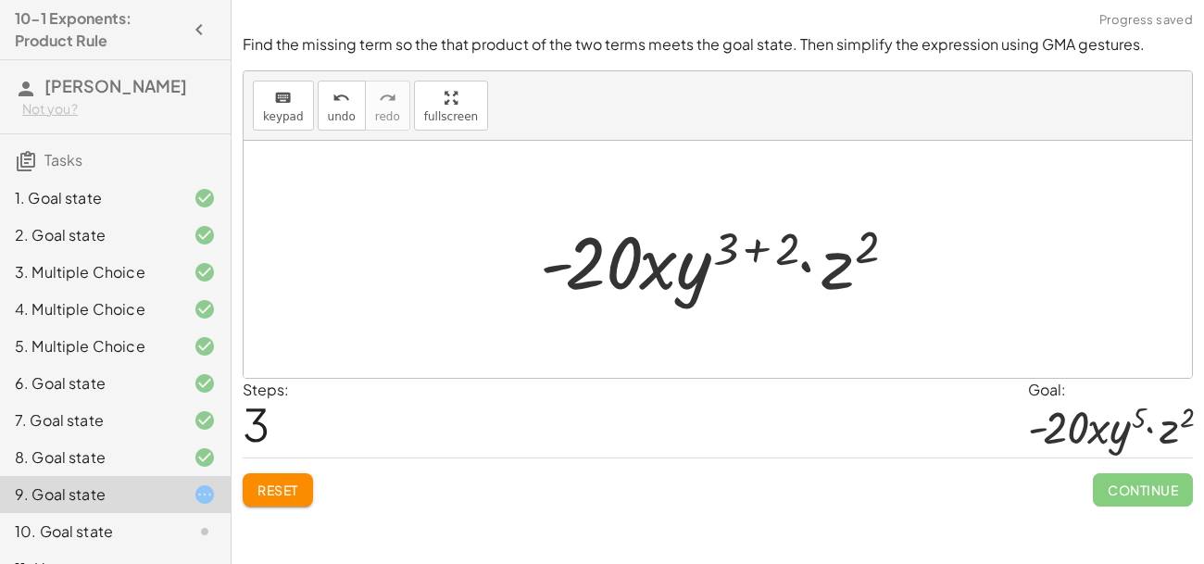
drag, startPoint x: 851, startPoint y: 255, endPoint x: 836, endPoint y: 255, distance: 15.7
click at [836, 255] on div at bounding box center [725, 259] width 388 height 95
click at [755, 233] on div at bounding box center [725, 259] width 388 height 95
click at [773, 249] on div at bounding box center [725, 259] width 388 height 95
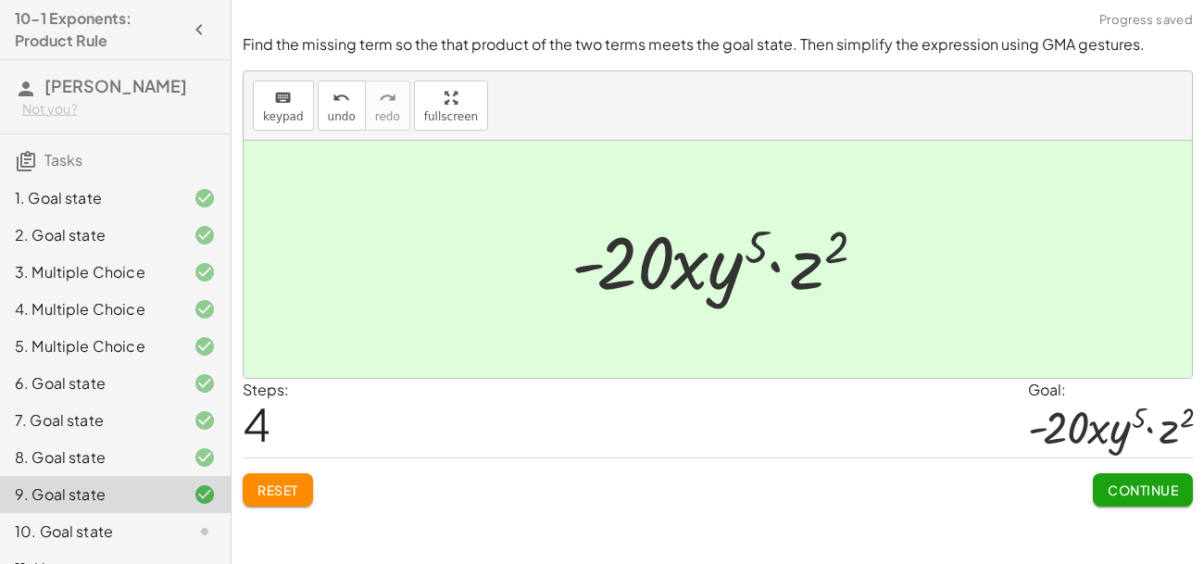
click at [1150, 495] on span "Continue" at bounding box center [1143, 490] width 70 height 17
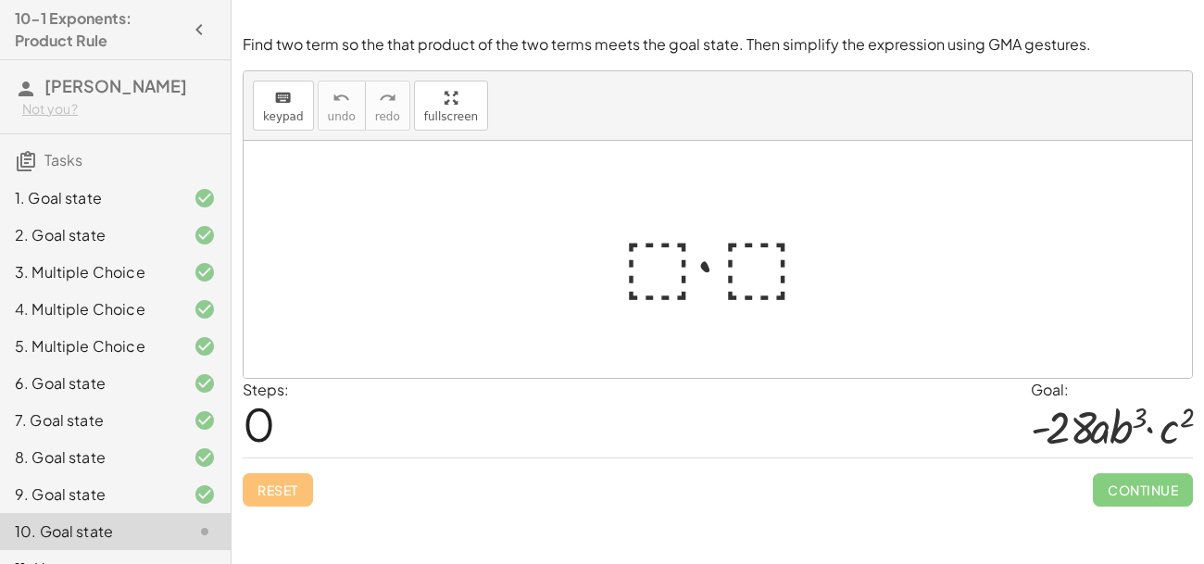
click at [657, 274] on div at bounding box center [725, 259] width 224 height 95
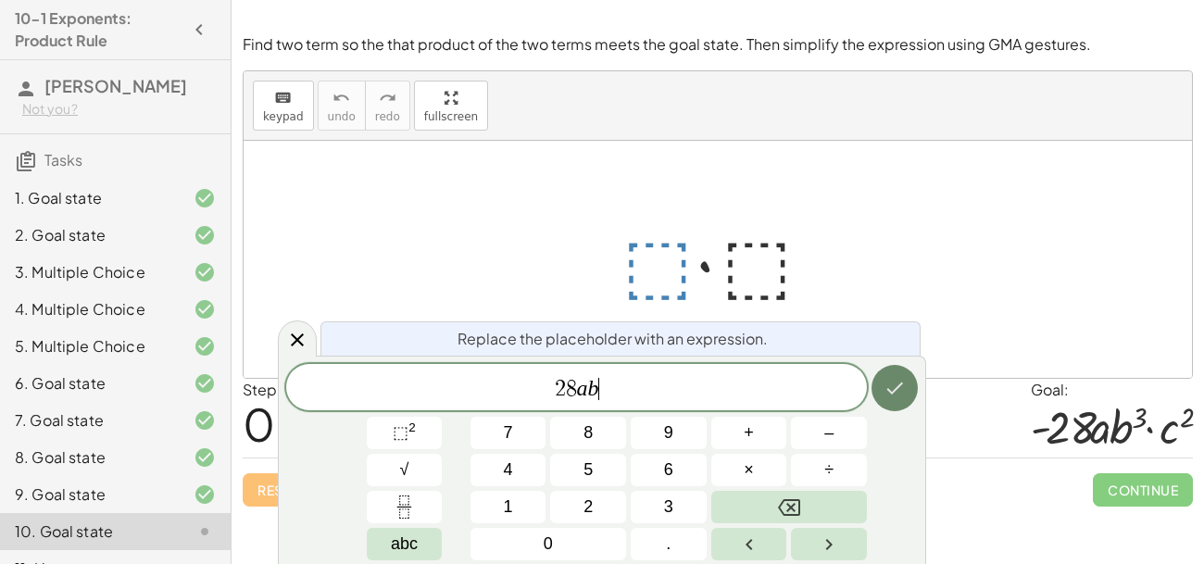
click at [895, 388] on icon "Done" at bounding box center [895, 388] width 22 height 22
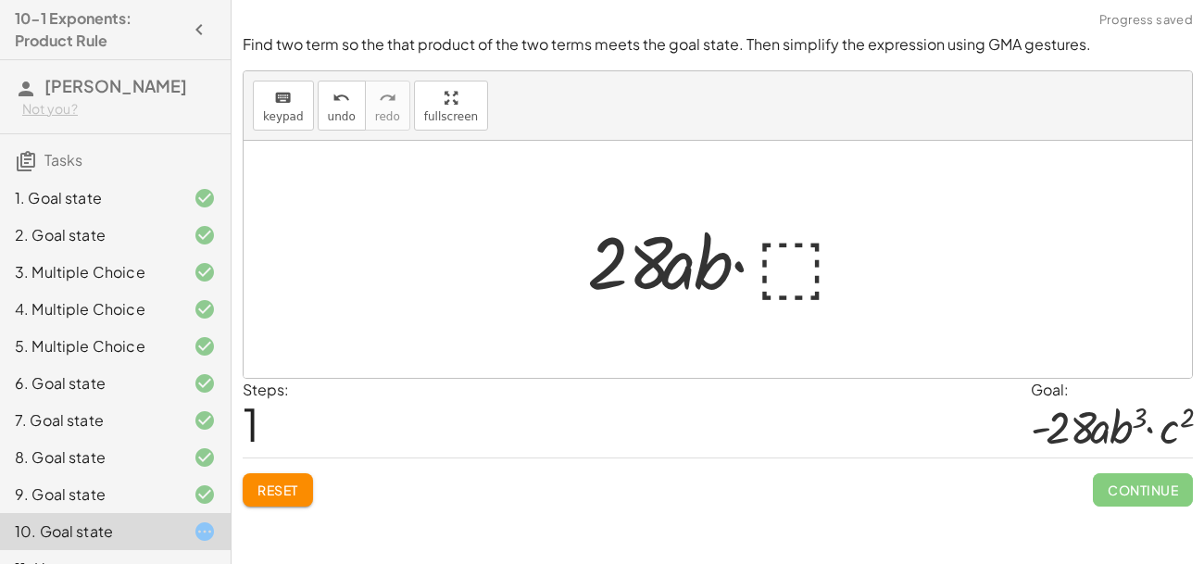
click at [796, 263] on div at bounding box center [725, 259] width 294 height 95
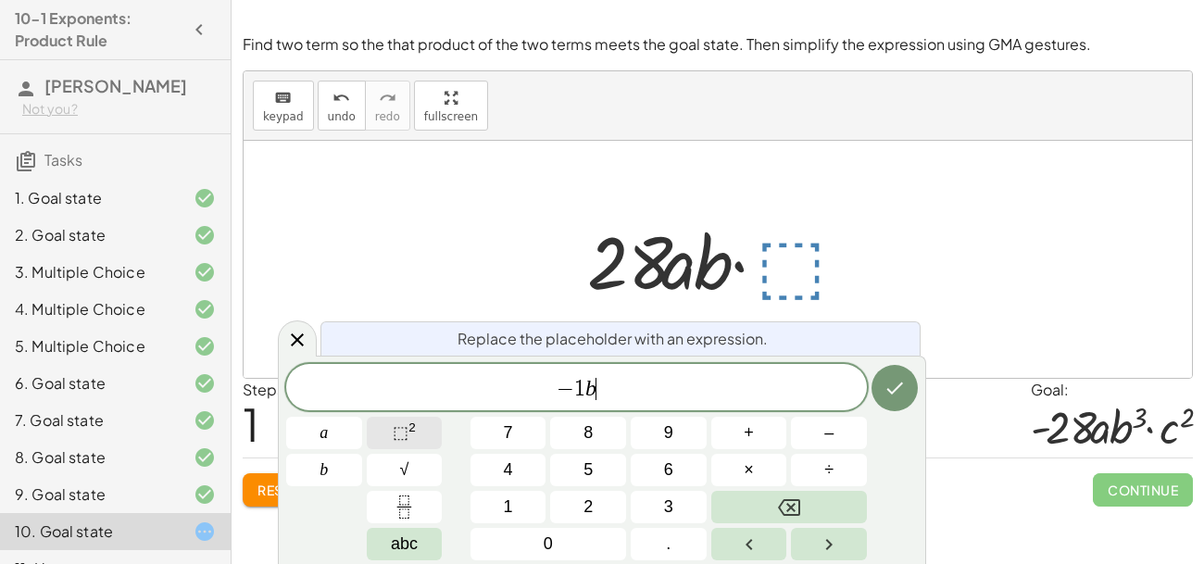
click at [402, 432] on span "⬚" at bounding box center [401, 432] width 16 height 19
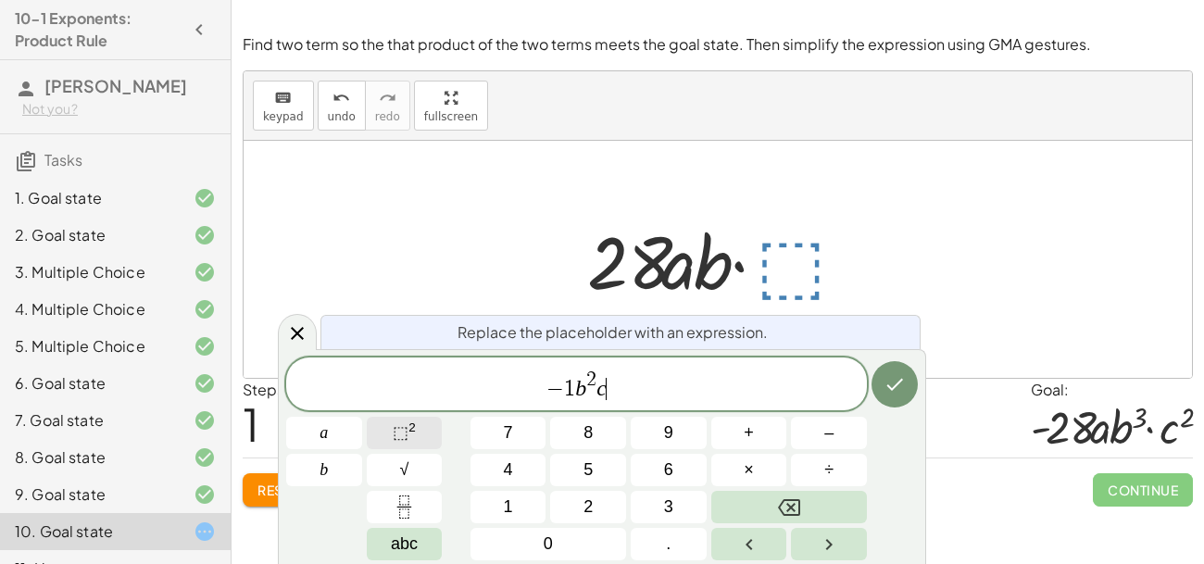
click at [410, 424] on sup "2" at bounding box center [411, 428] width 7 height 14
click at [886, 384] on icon "Done" at bounding box center [895, 384] width 22 height 22
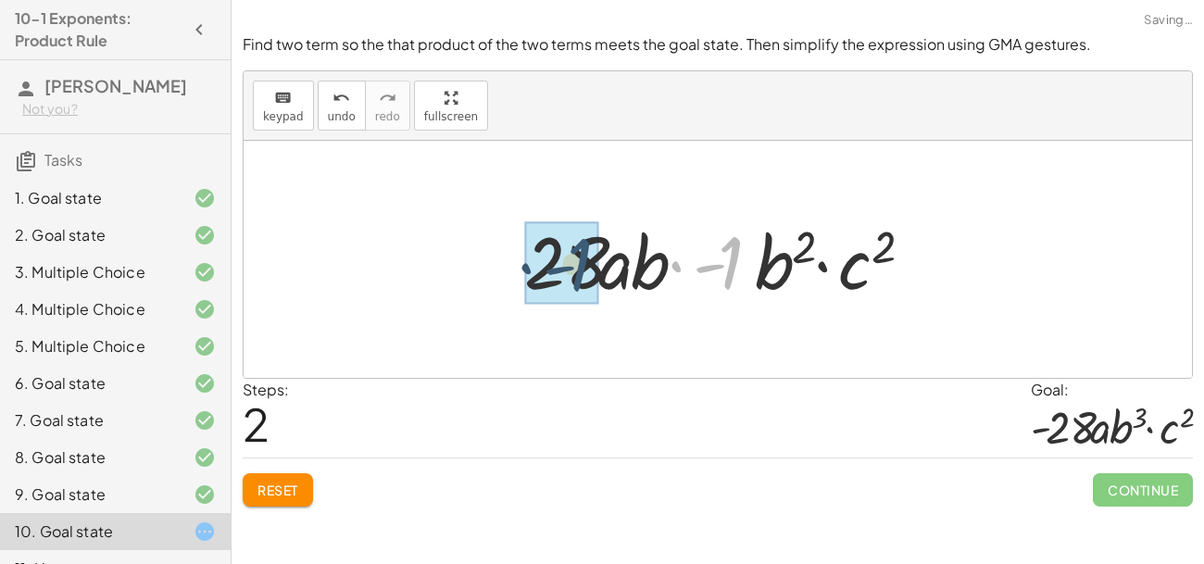
drag, startPoint x: 718, startPoint y: 262, endPoint x: 559, endPoint y: 267, distance: 158.5
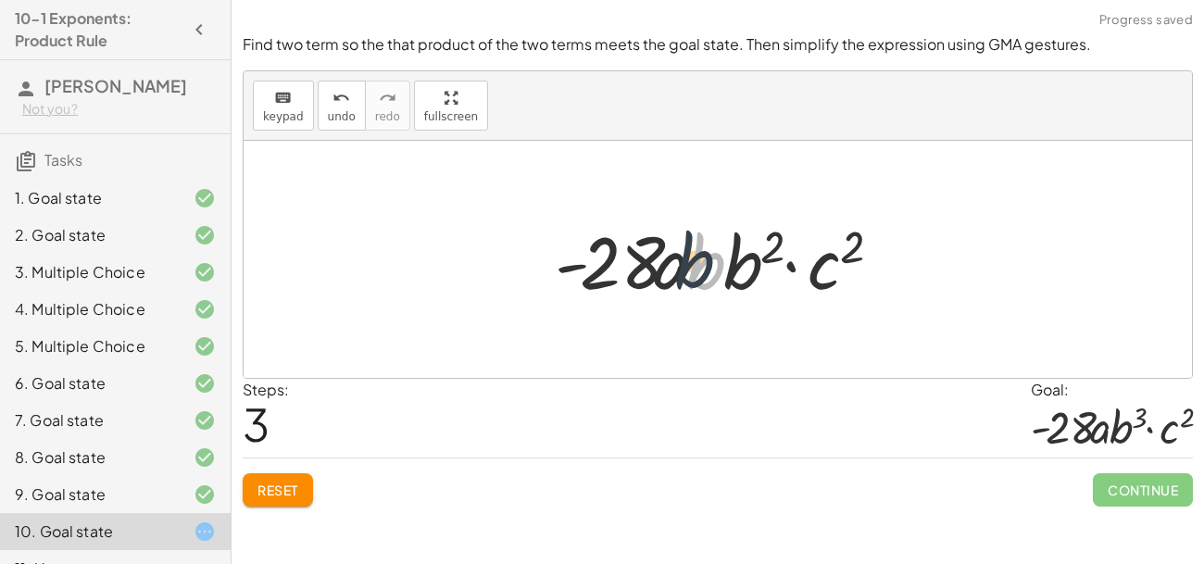
drag, startPoint x: 711, startPoint y: 274, endPoint x: 696, endPoint y: 273, distance: 15.8
click at [696, 273] on div at bounding box center [725, 259] width 358 height 95
drag, startPoint x: 758, startPoint y: 269, endPoint x: 729, endPoint y: 261, distance: 29.7
click at [729, 261] on div at bounding box center [725, 259] width 358 height 95
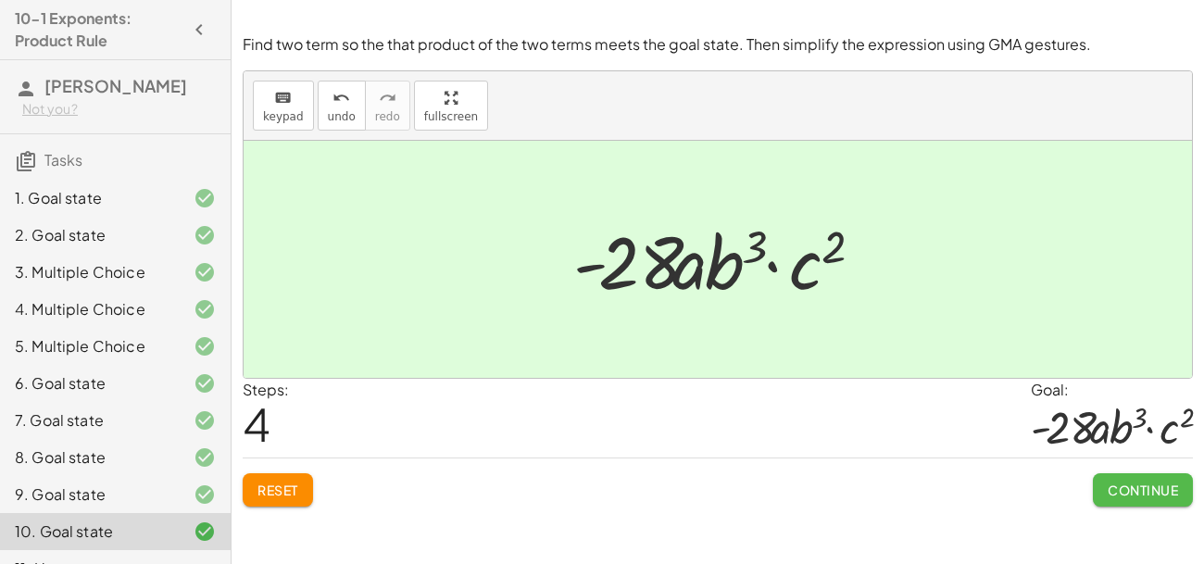
click at [1148, 495] on span "Continue" at bounding box center [1143, 490] width 70 height 17
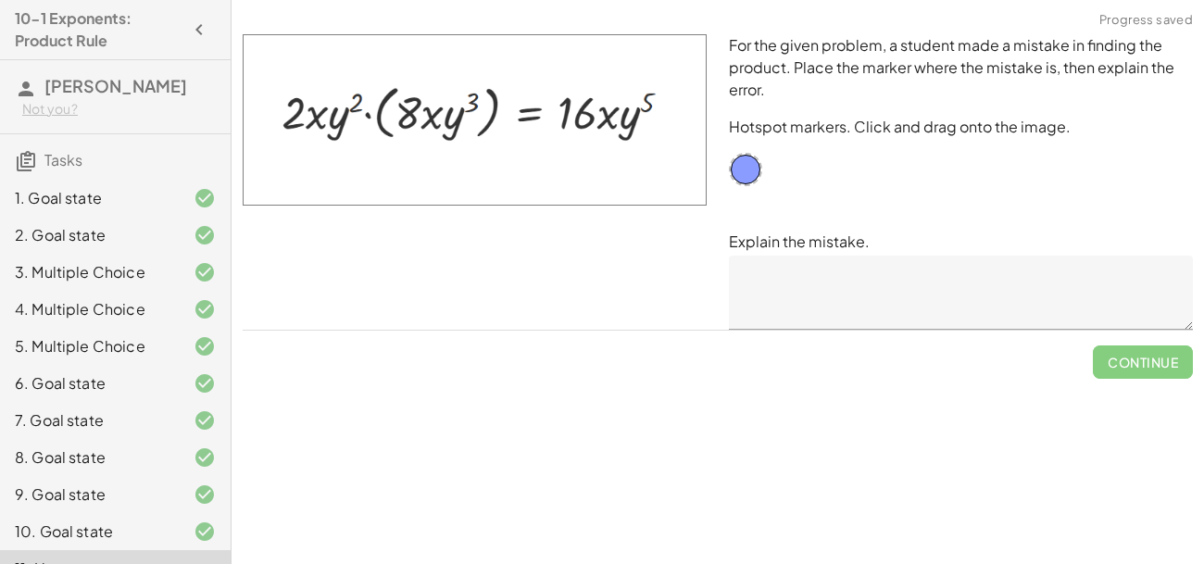
click at [781, 270] on textarea at bounding box center [961, 293] width 464 height 74
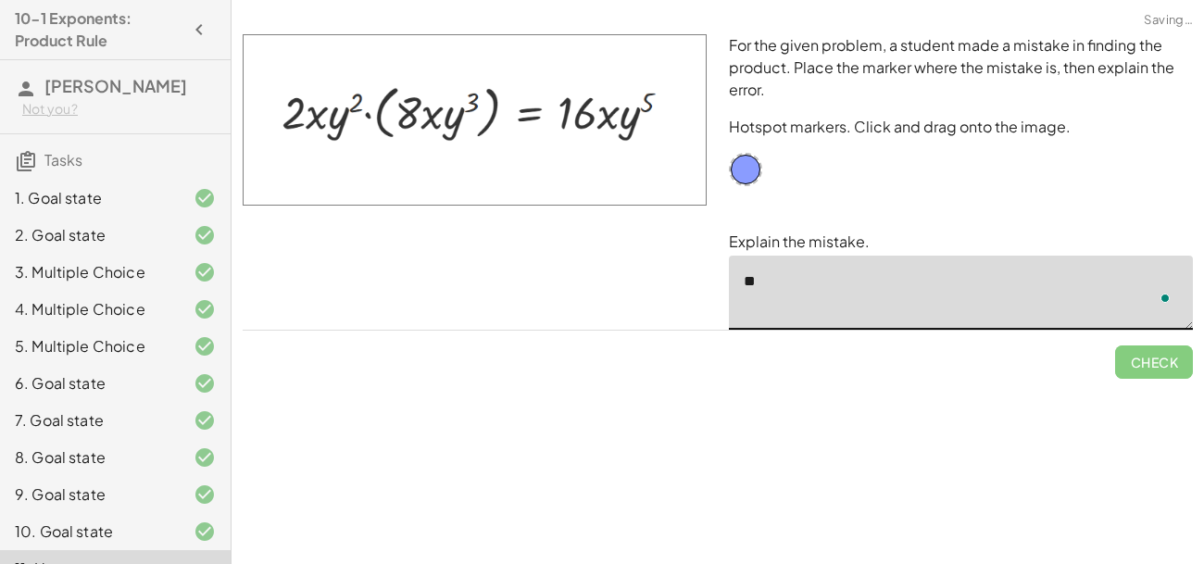
type textarea "*"
drag, startPoint x: 746, startPoint y: 165, endPoint x: 324, endPoint y: 99, distance: 426.6
drag, startPoint x: 327, startPoint y: 107, endPoint x: 620, endPoint y: 102, distance: 292.7
click at [849, 298] on textarea "To enrich screen reader interactions, please activate Accessibility in Grammarl…" at bounding box center [961, 293] width 464 height 74
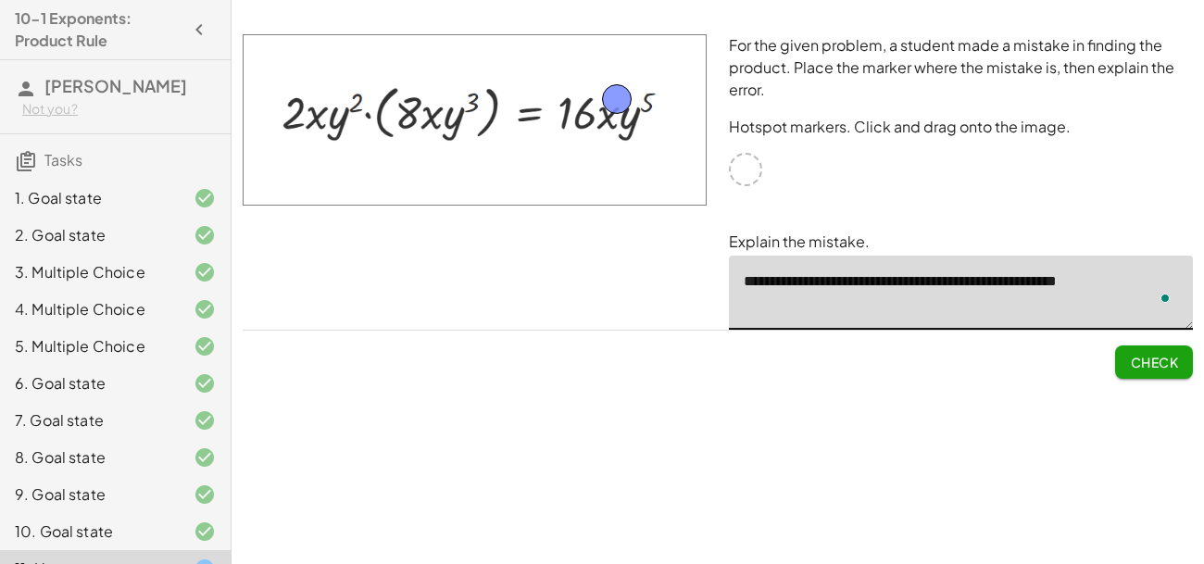
type textarea "**********"
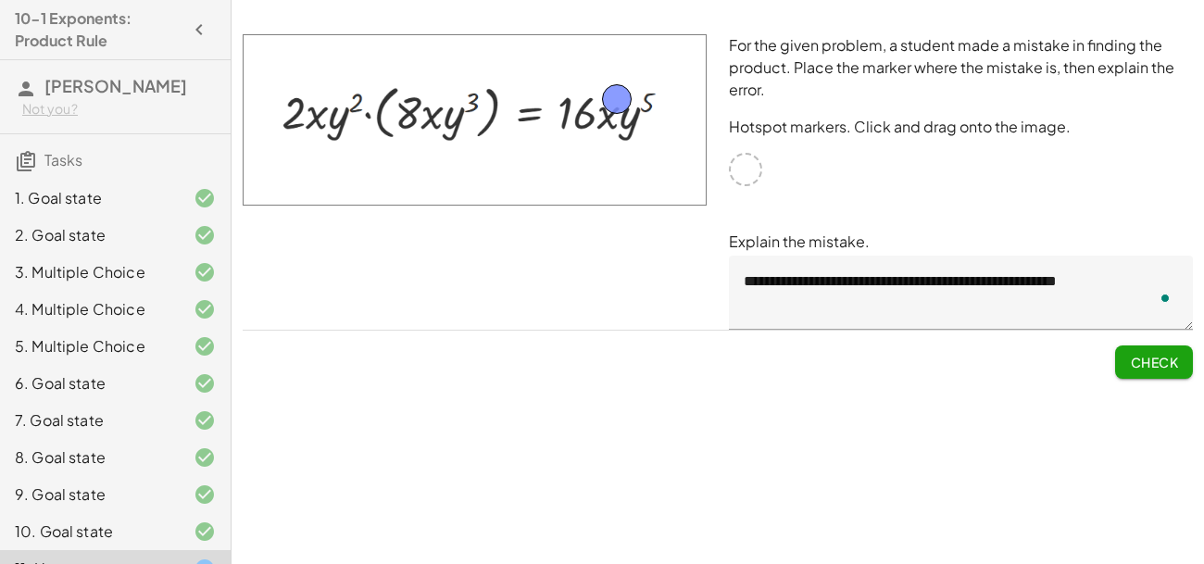
click at [1162, 369] on span "Check" at bounding box center [1154, 362] width 48 height 17
click at [1141, 363] on span "Continue" at bounding box center [1143, 362] width 70 height 17
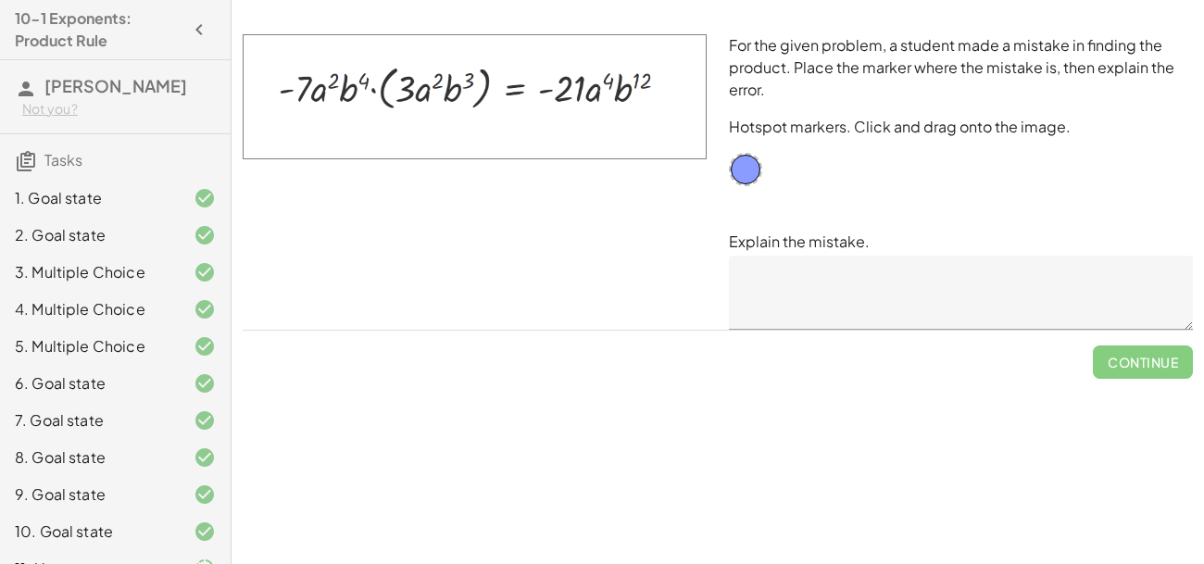
click at [842, 311] on textarea at bounding box center [961, 293] width 464 height 74
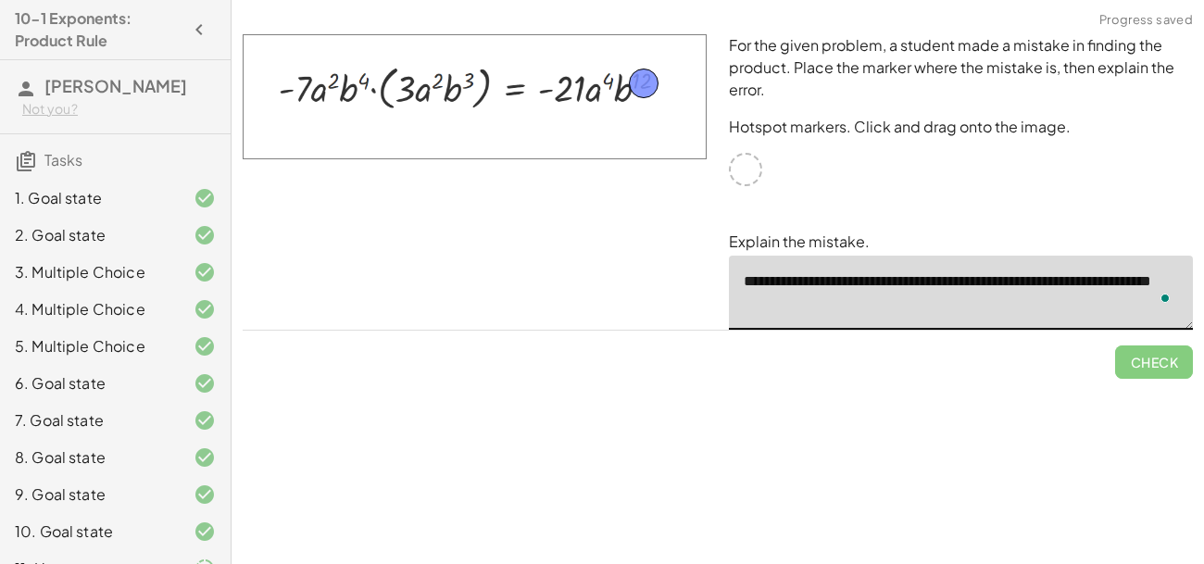
drag, startPoint x: 755, startPoint y: 167, endPoint x: 653, endPoint y: 81, distance: 133.4
type textarea "**********"
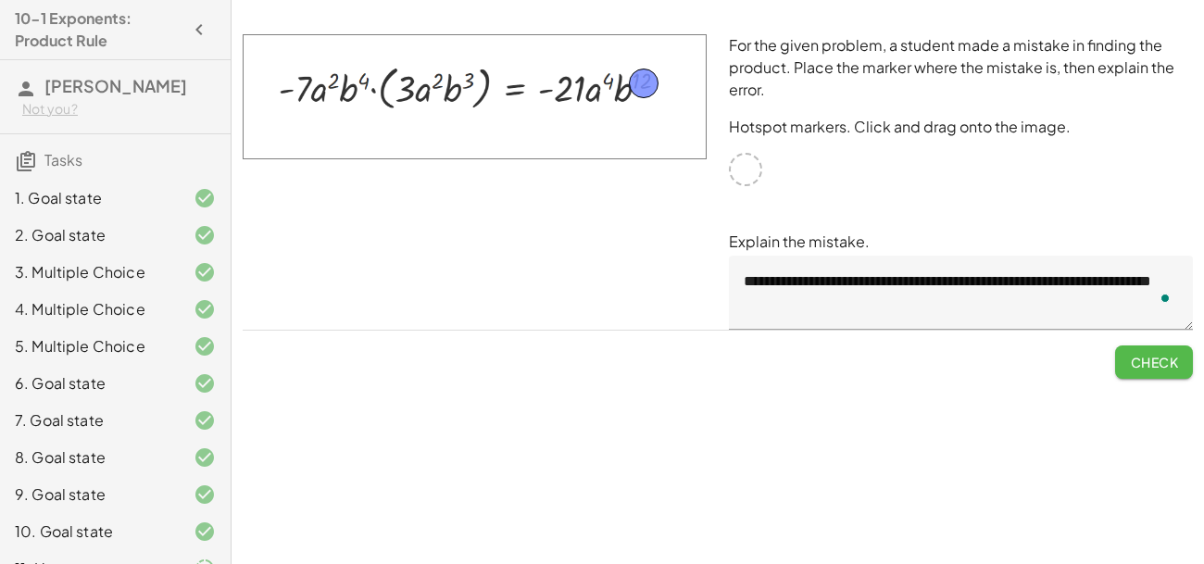
click at [1150, 360] on span "Check" at bounding box center [1154, 362] width 48 height 17
click at [1150, 360] on span "Continue" at bounding box center [1143, 362] width 70 height 17
